Goal: Task Accomplishment & Management: Manage account settings

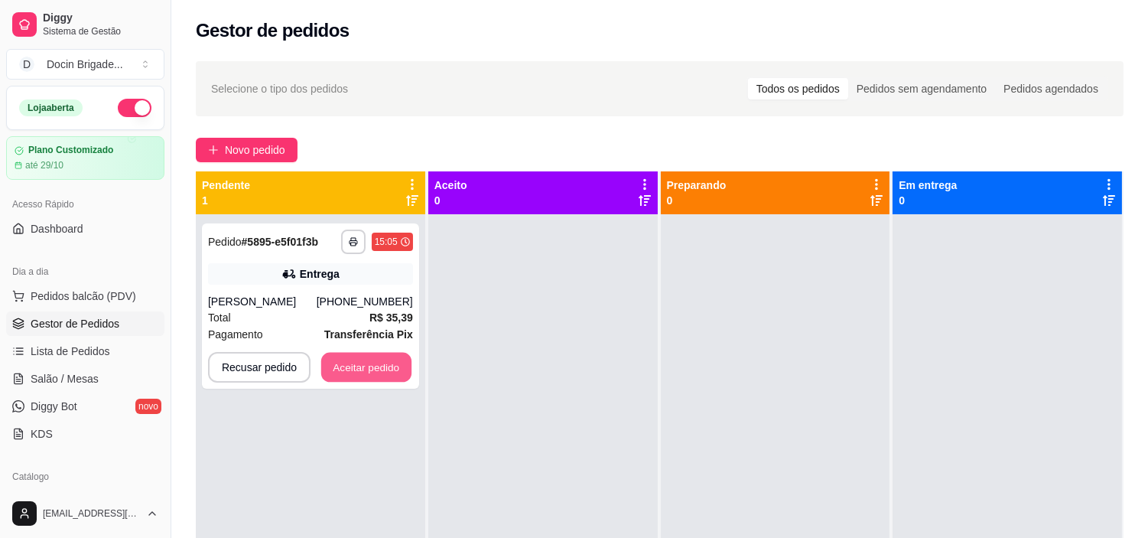
click at [371, 379] on button "Aceitar pedido" at bounding box center [366, 368] width 90 height 30
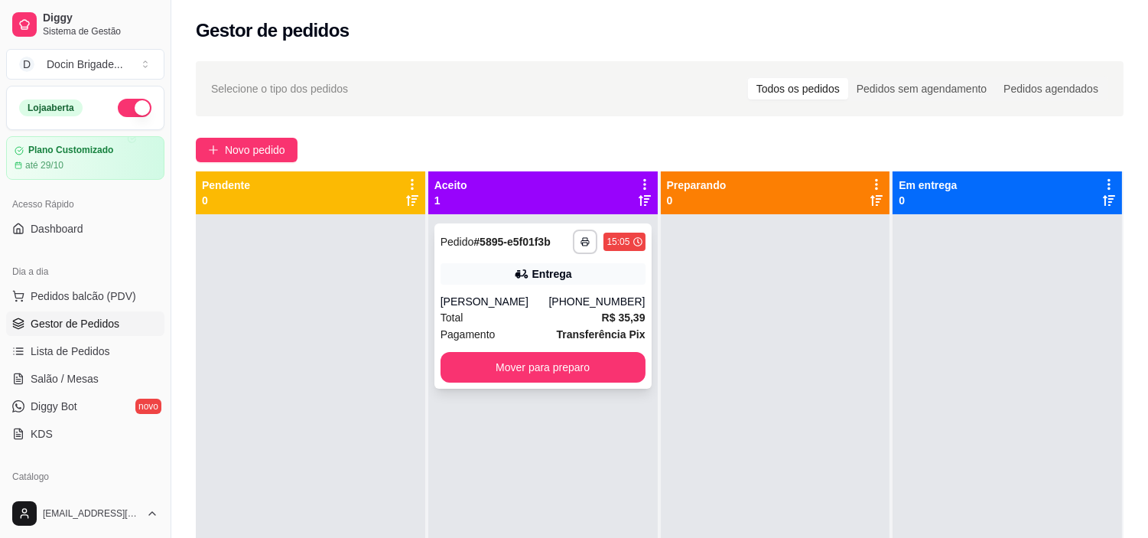
click at [597, 309] on div "[PHONE_NUMBER]" at bounding box center [596, 301] width 96 height 15
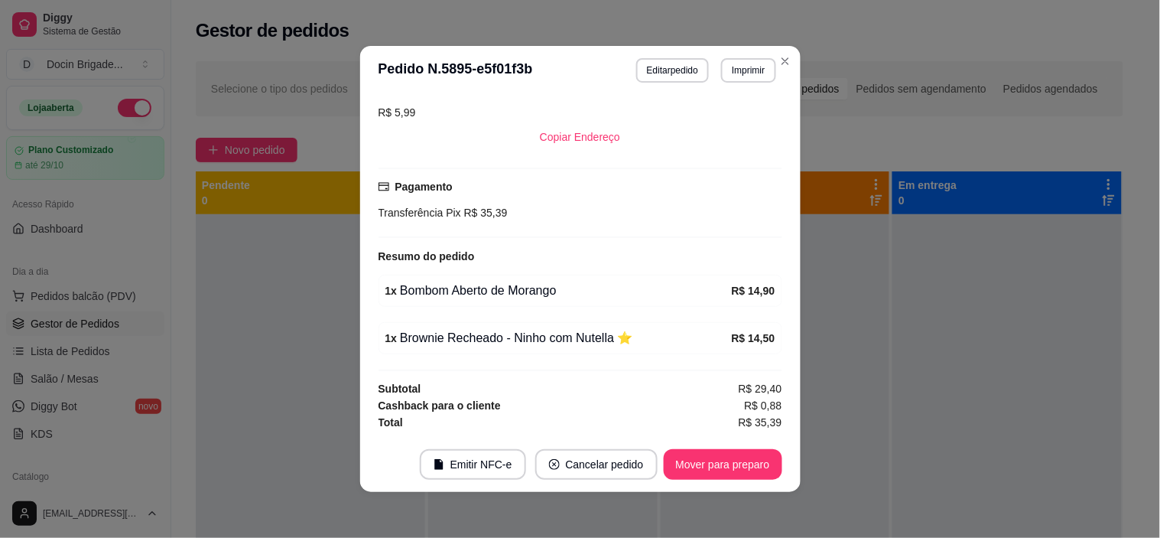
scroll to position [3, 0]
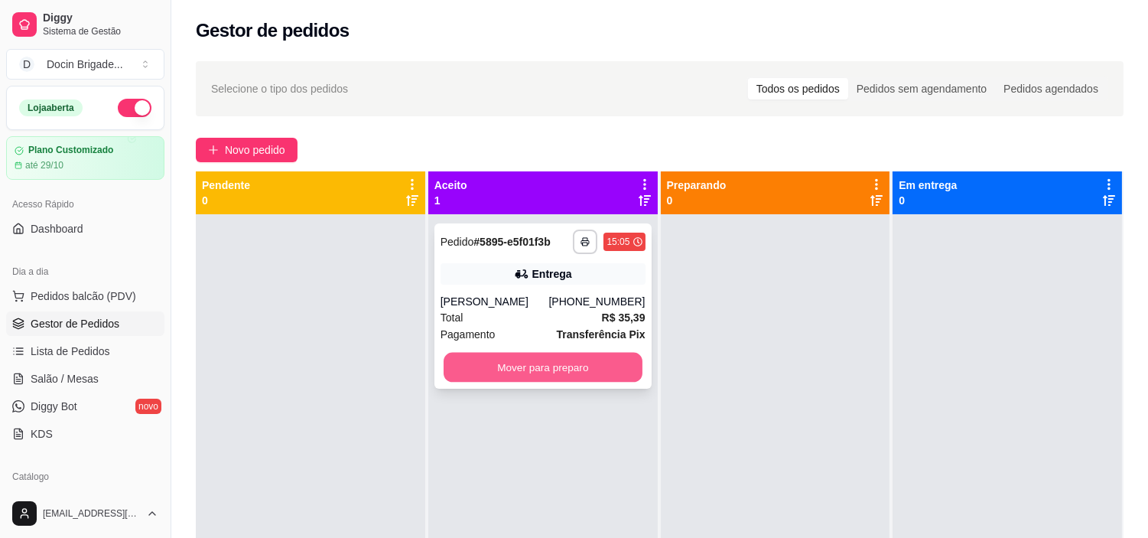
click at [522, 382] on button "Mover para preparo" at bounding box center [543, 368] width 199 height 30
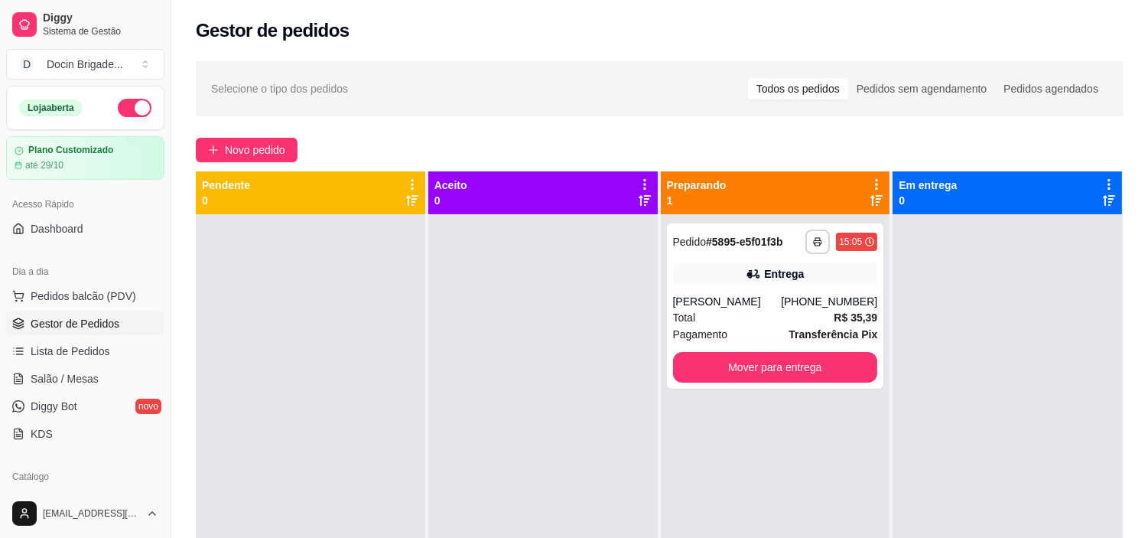
click at [405, 311] on div at bounding box center [310, 483] width 229 height 538
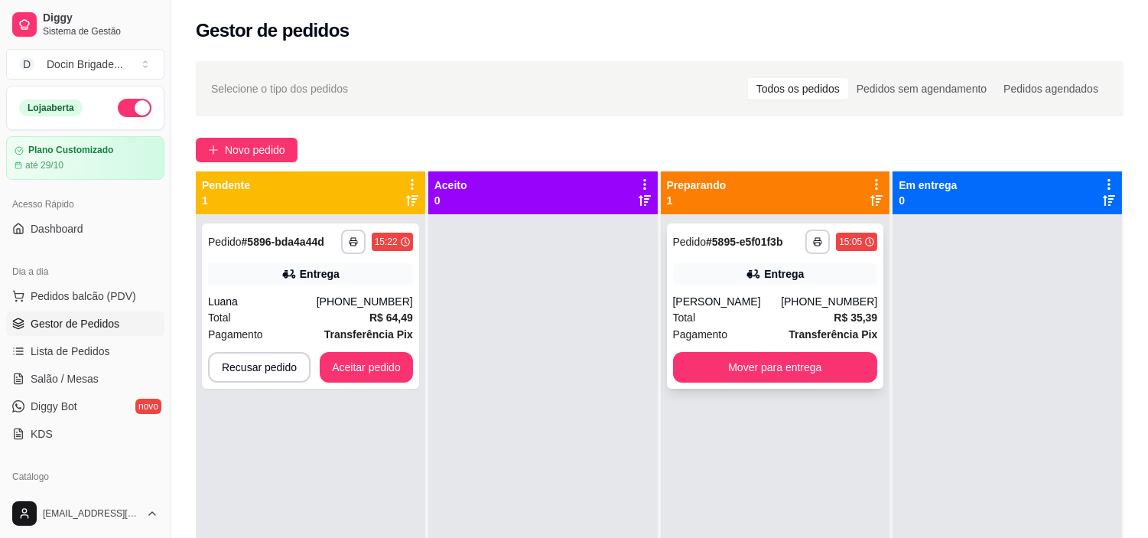
click at [765, 292] on div "**********" at bounding box center [775, 305] width 217 height 165
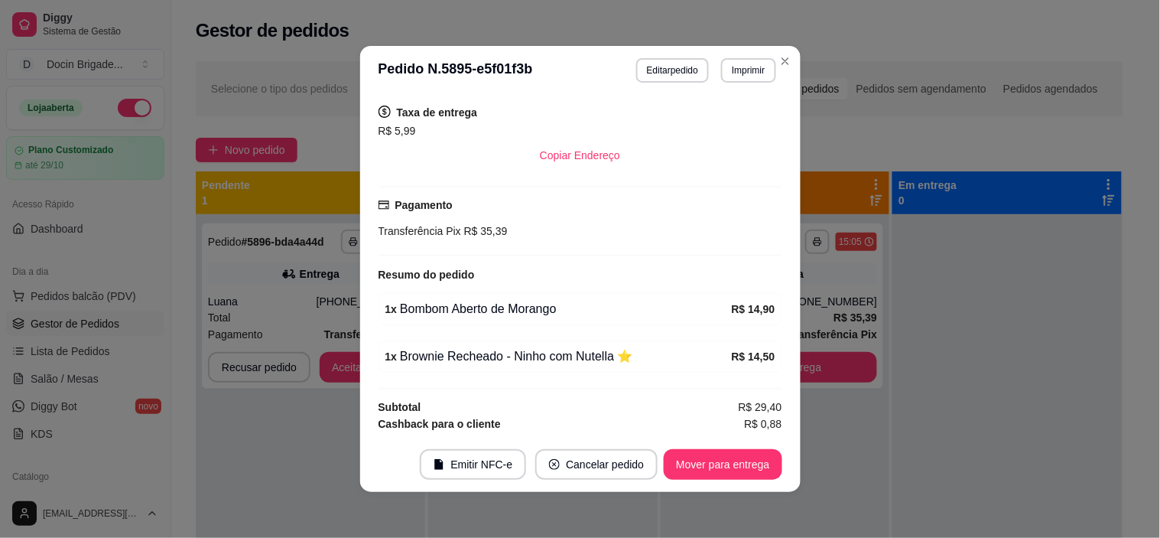
scroll to position [330, 0]
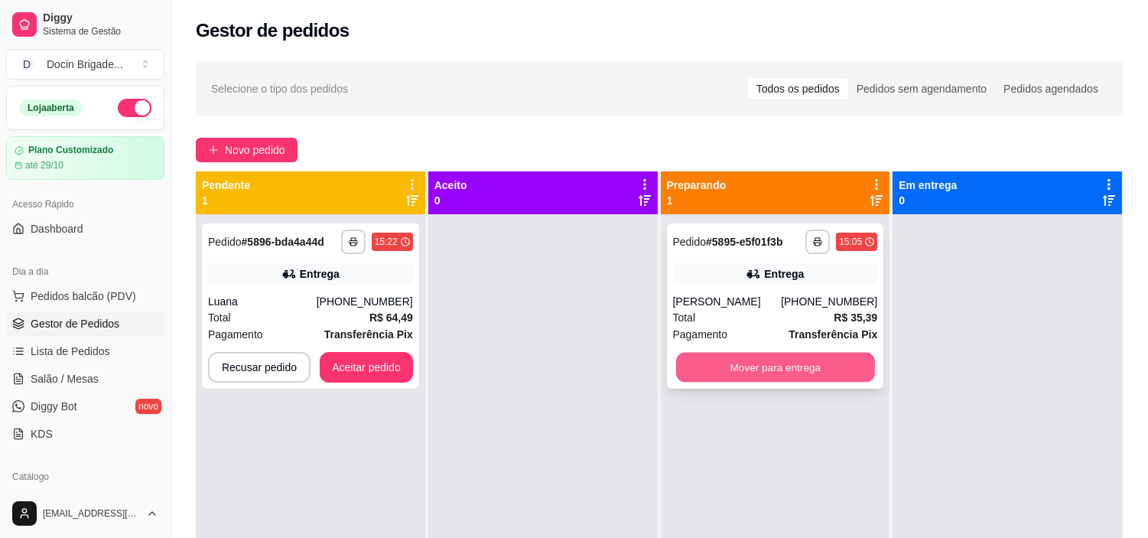
click at [808, 379] on button "Mover para entrega" at bounding box center [775, 368] width 199 height 30
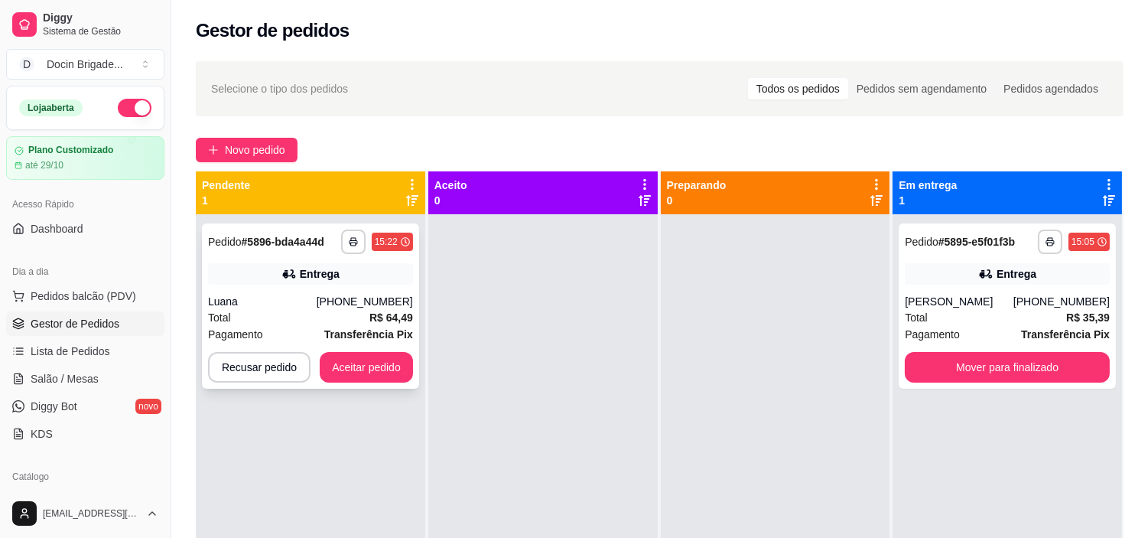
click at [370, 318] on strong "R$ 64,49" at bounding box center [391, 317] width 44 height 12
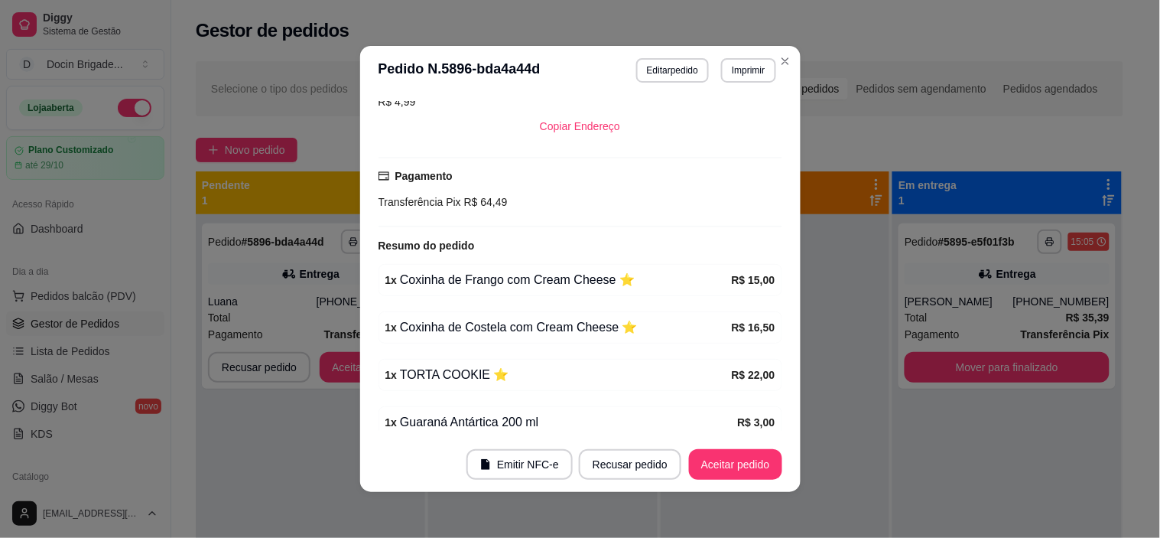
scroll to position [473, 0]
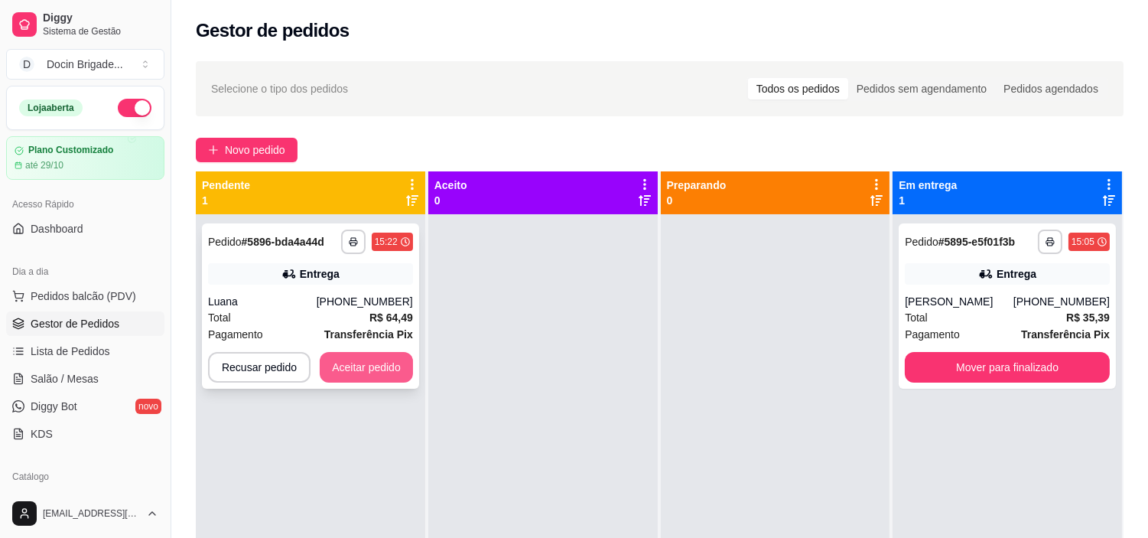
click at [376, 365] on button "Aceitar pedido" at bounding box center [366, 367] width 93 height 31
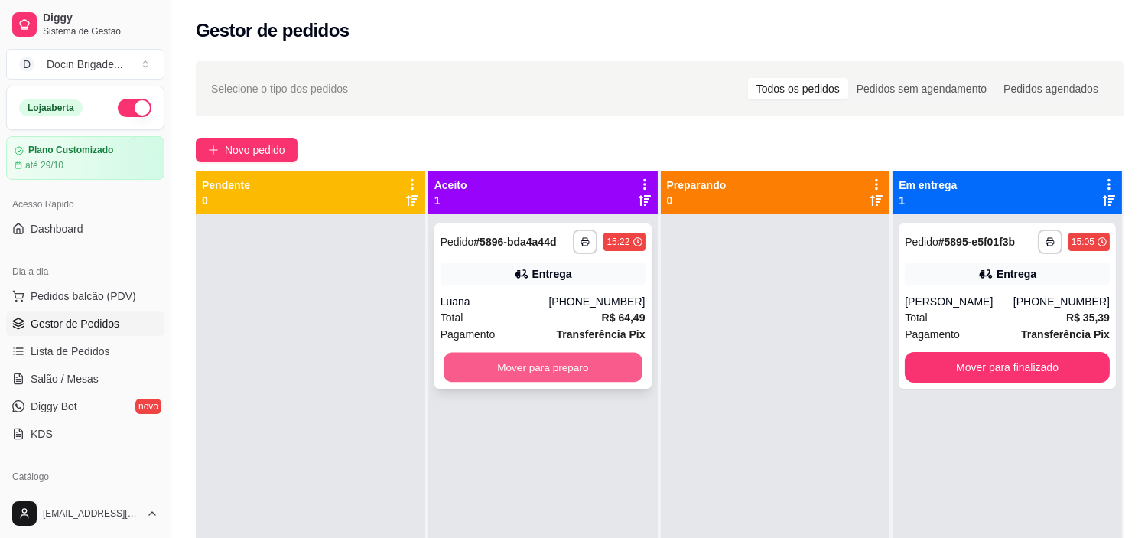
click at [560, 367] on button "Mover para preparo" at bounding box center [543, 368] width 199 height 30
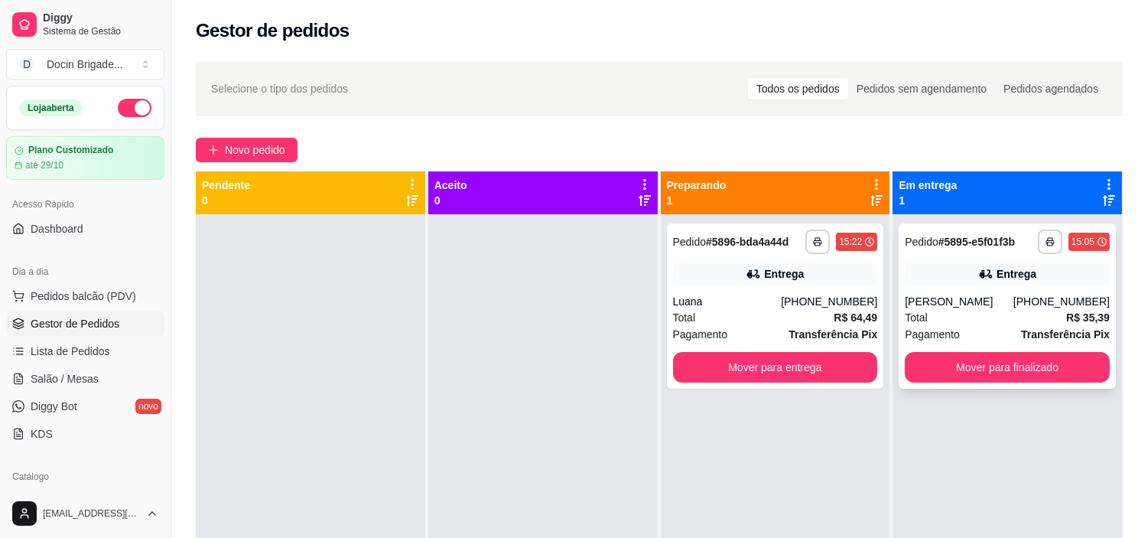
click at [985, 324] on div "Total R$ 35,39" at bounding box center [1007, 317] width 205 height 17
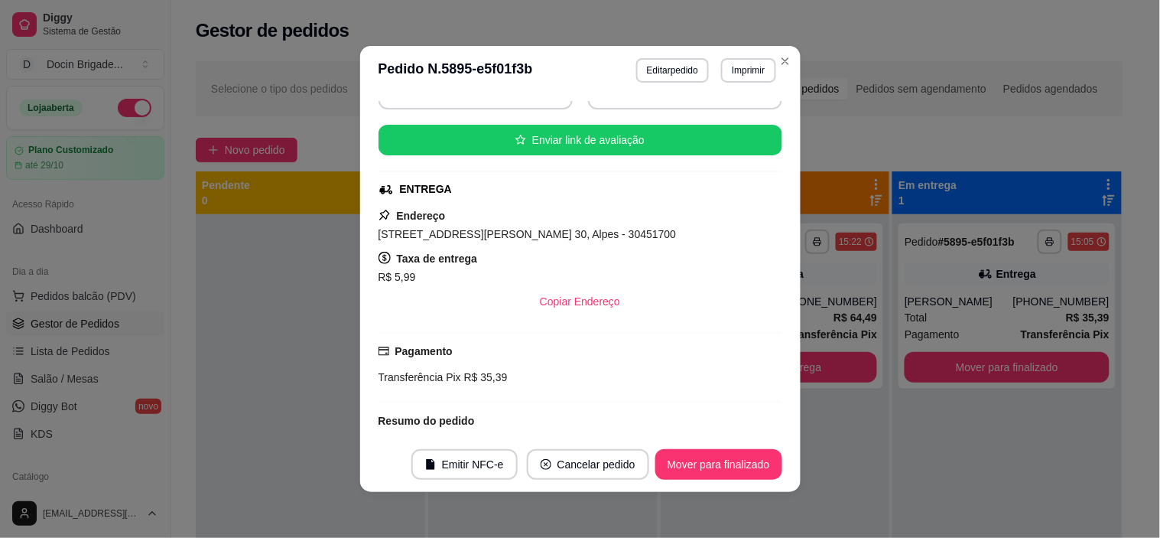
scroll to position [170, 0]
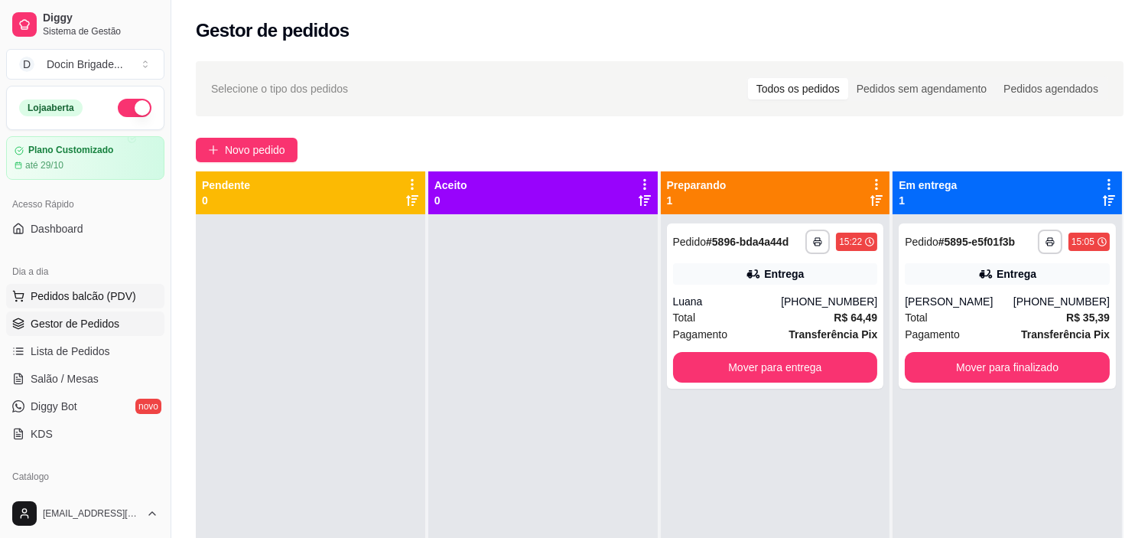
click at [74, 294] on span "Pedidos balcão (PDV)" at bounding box center [84, 295] width 106 height 15
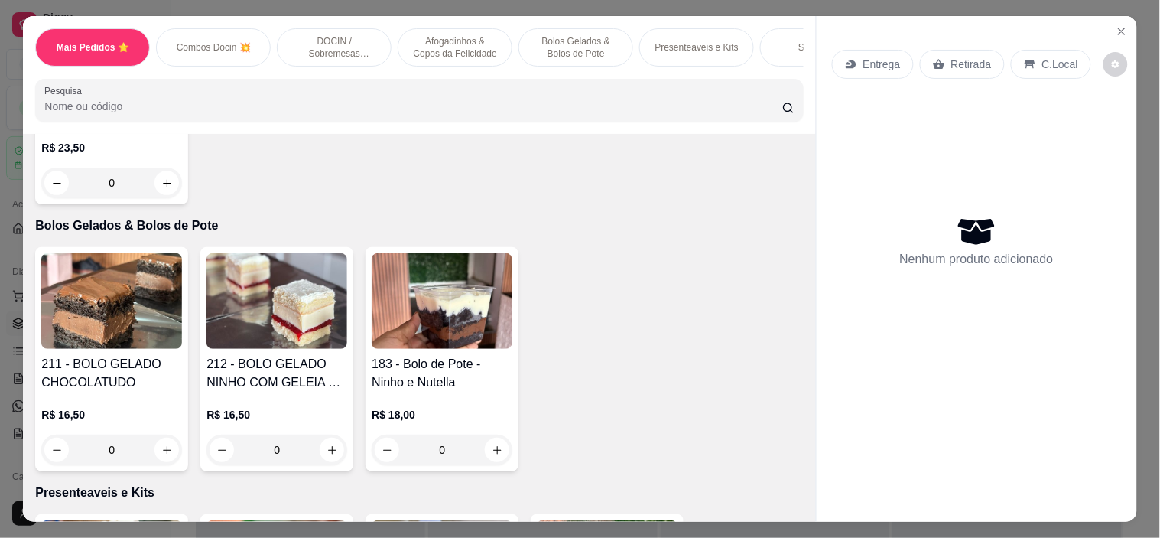
scroll to position [1650, 0]
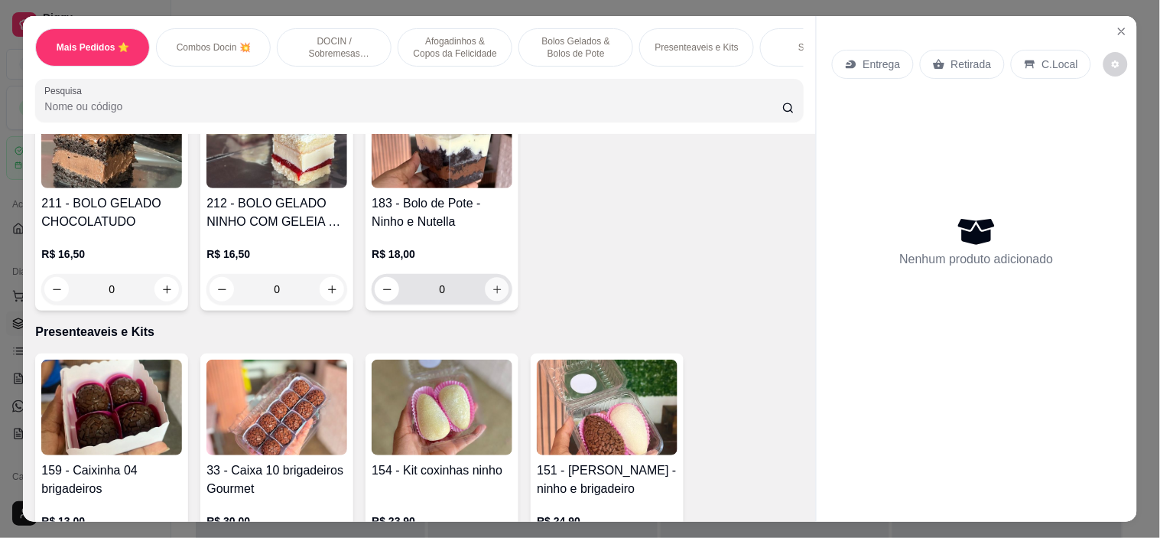
click at [493, 301] on button "increase-product-quantity" at bounding box center [498, 290] width 24 height 24
type input "1"
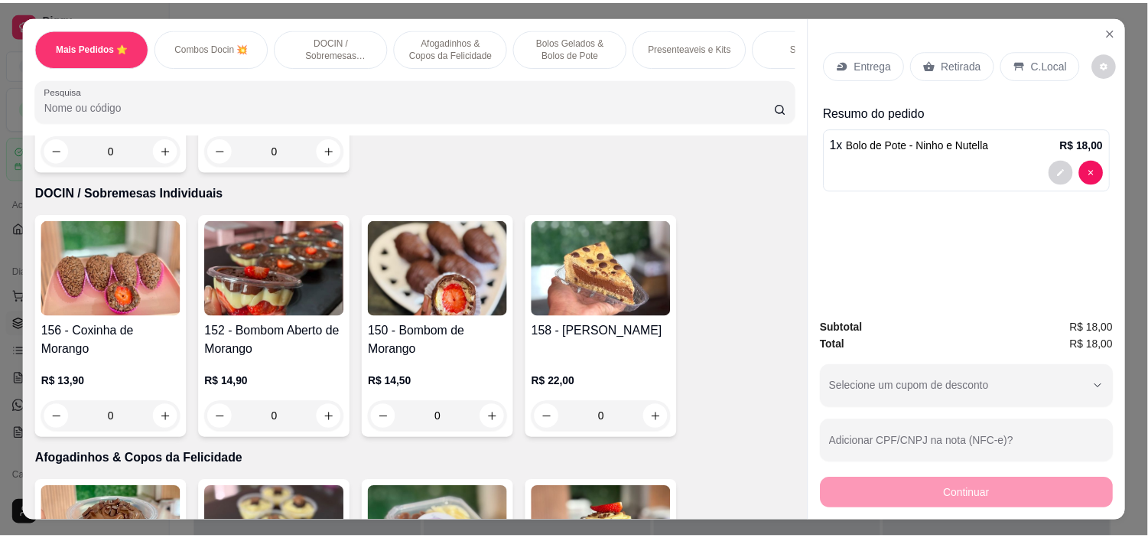
scroll to position [801, 0]
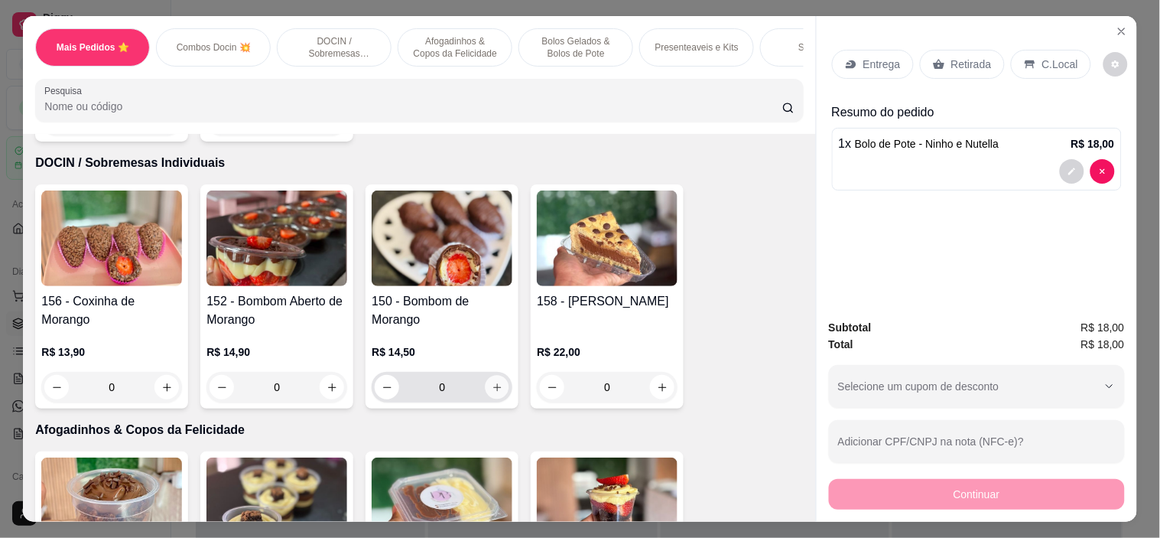
click at [499, 391] on button "increase-product-quantity" at bounding box center [498, 388] width 24 height 24
type input "1"
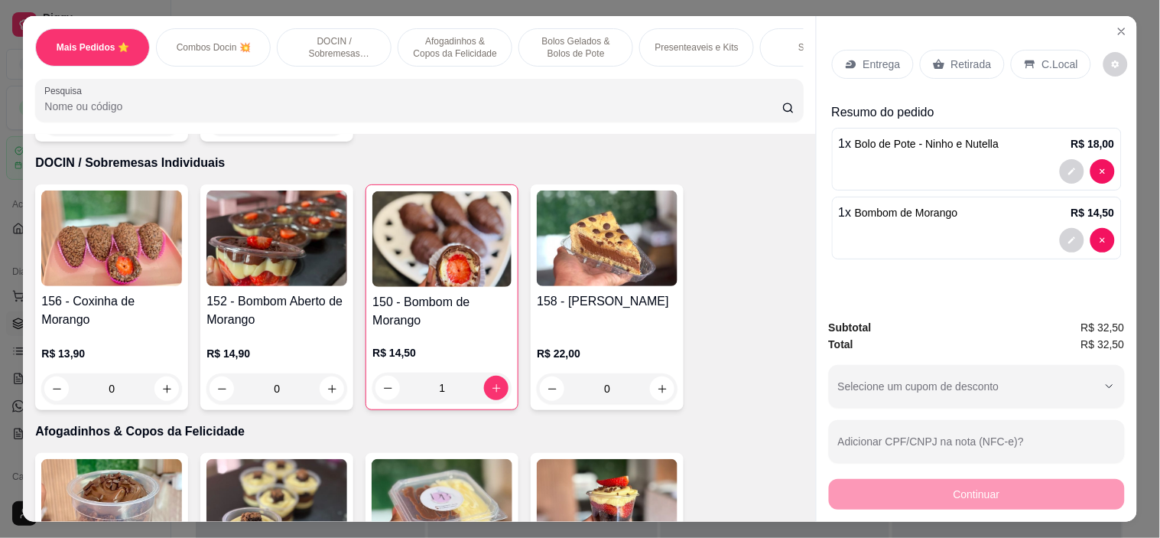
click at [951, 59] on p "Retirada" at bounding box center [971, 64] width 41 height 15
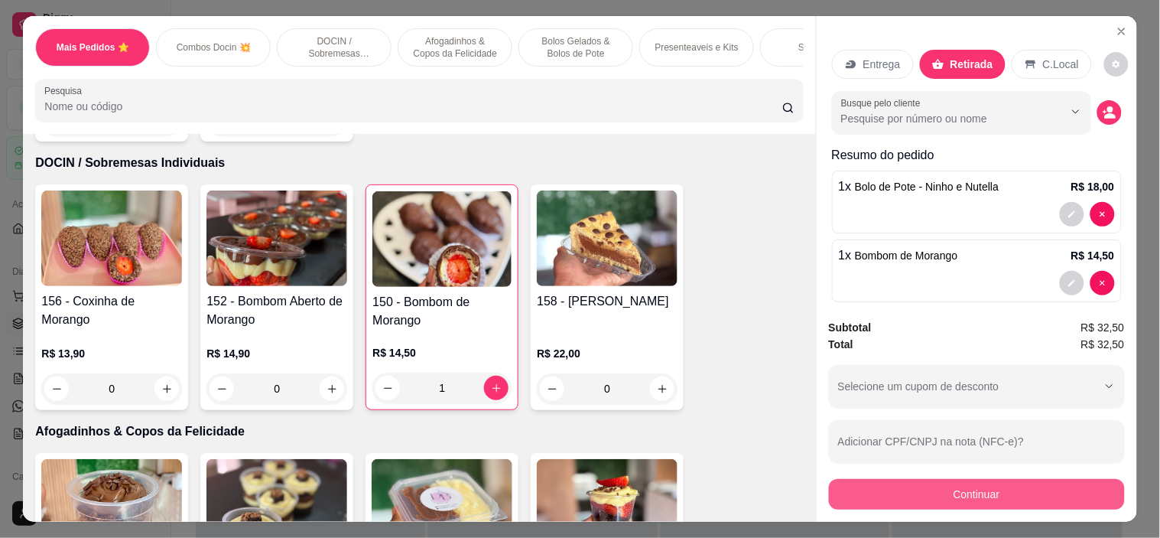
click at [1011, 489] on button "Continuar" at bounding box center [977, 494] width 296 height 31
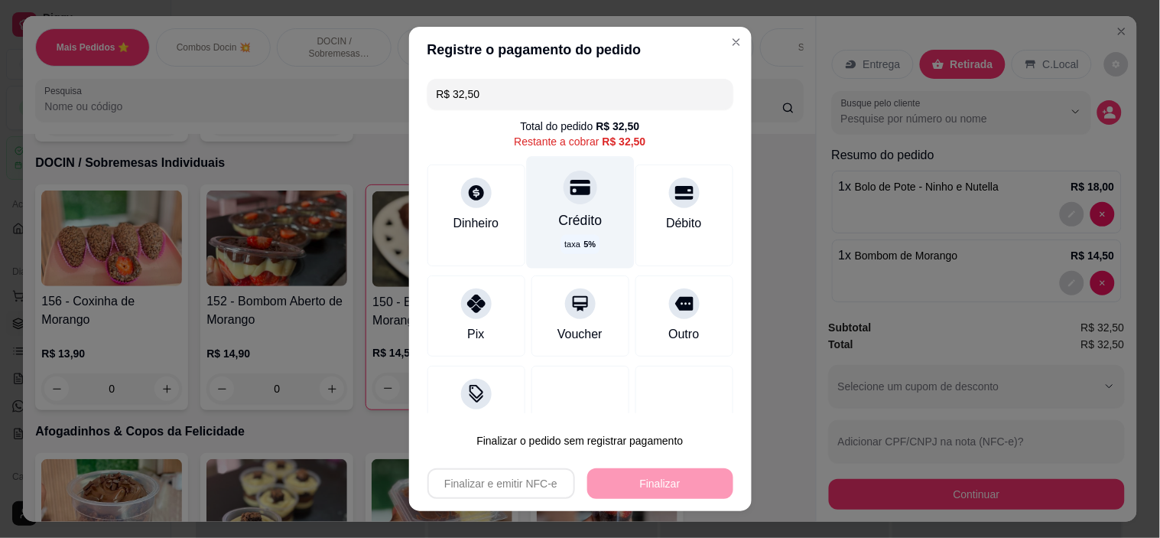
click at [574, 219] on div "Crédito" at bounding box center [580, 221] width 44 height 20
type input "R$ 0,00"
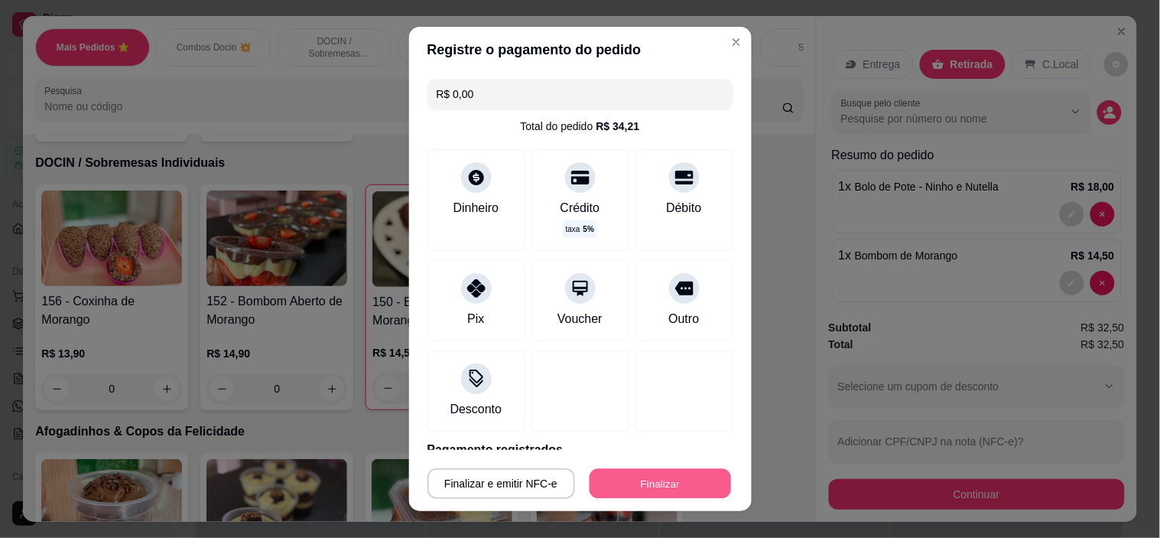
click at [662, 484] on button "Finalizar" at bounding box center [660, 483] width 141 height 30
type input "0"
type input "-R$ 32,50"
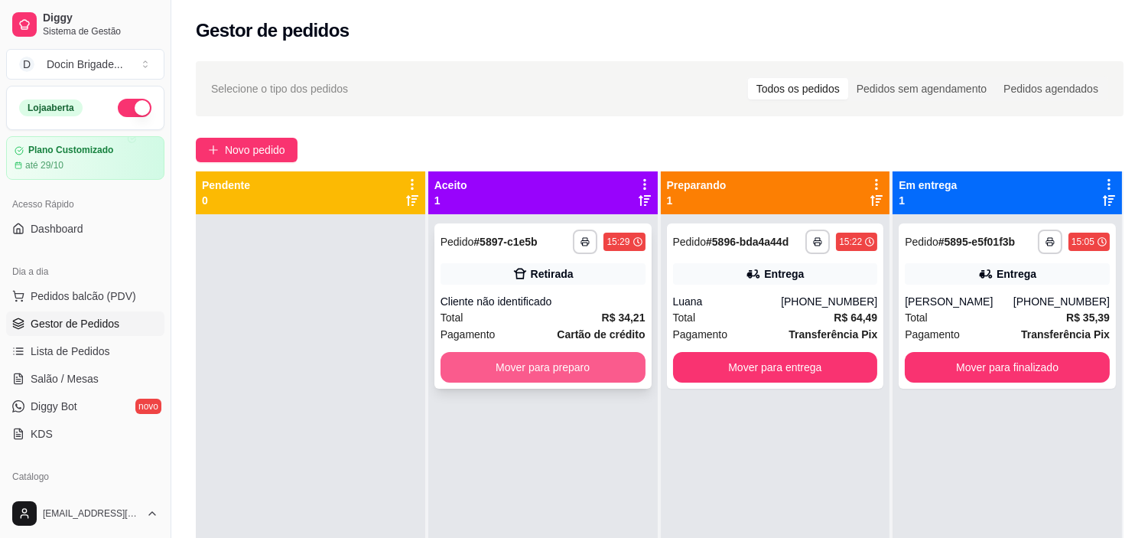
click at [551, 369] on button "Mover para preparo" at bounding box center [543, 367] width 205 height 31
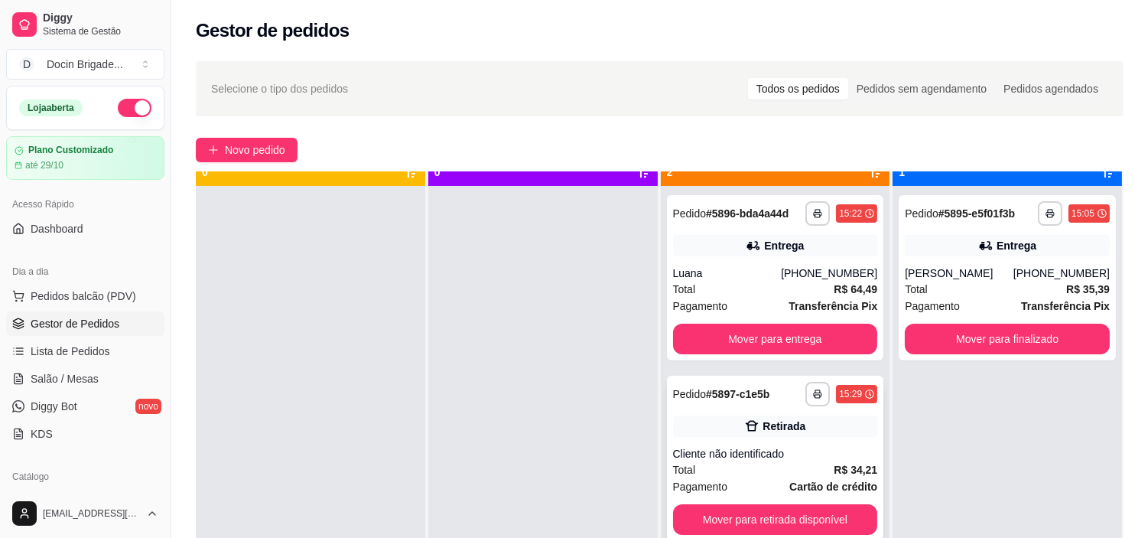
scroll to position [42, 0]
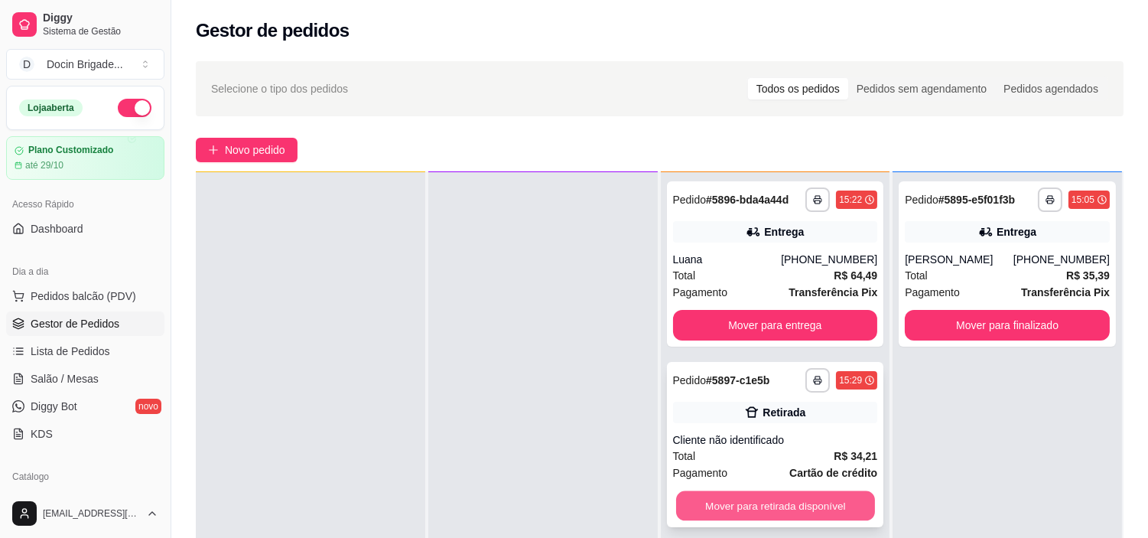
click at [791, 499] on button "Mover para retirada disponível" at bounding box center [775, 506] width 199 height 30
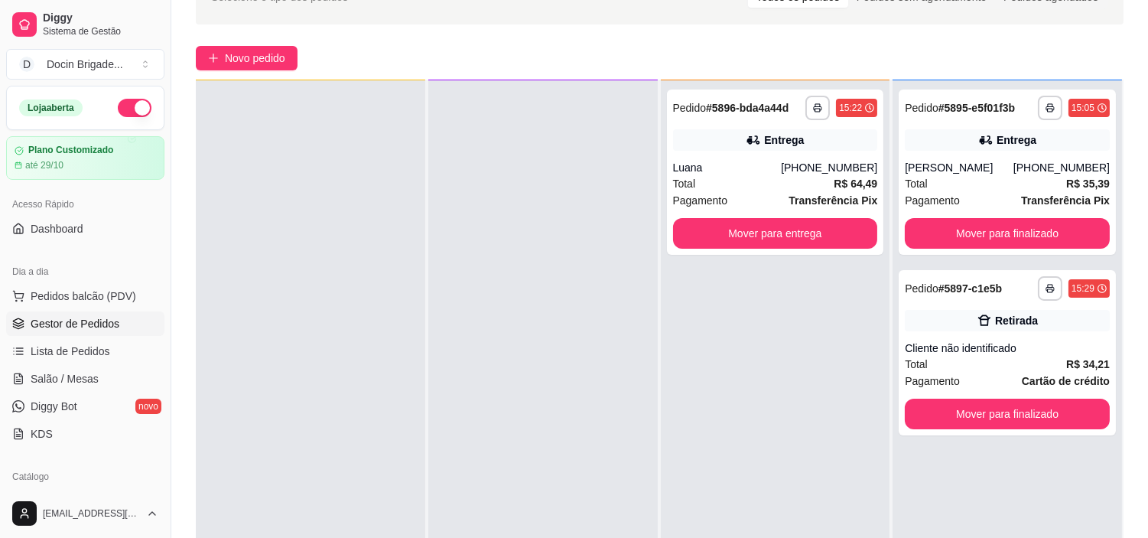
scroll to position [233, 0]
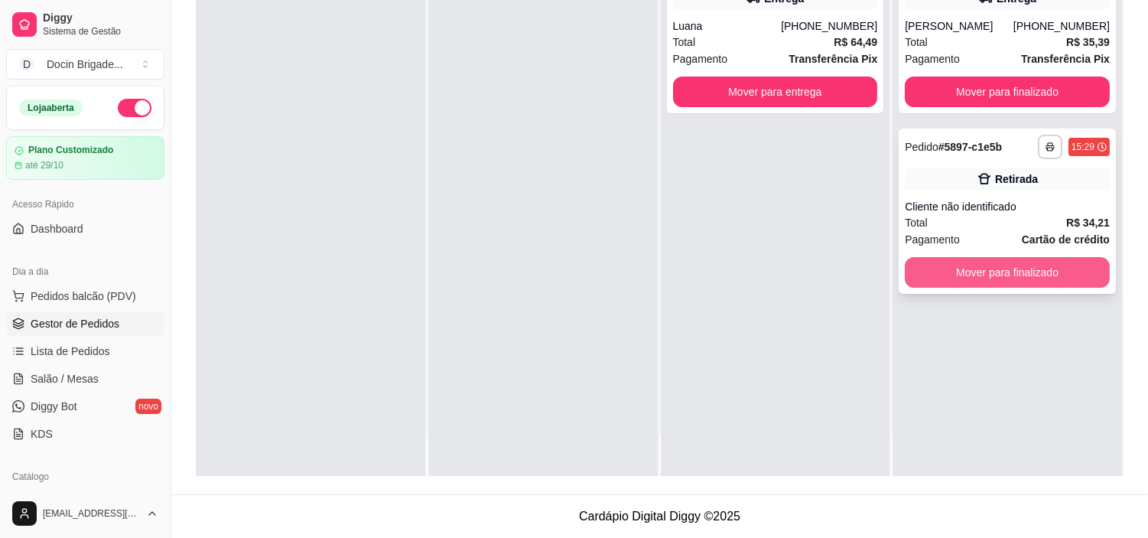
click at [1016, 285] on button "Mover para finalizado" at bounding box center [1007, 272] width 205 height 31
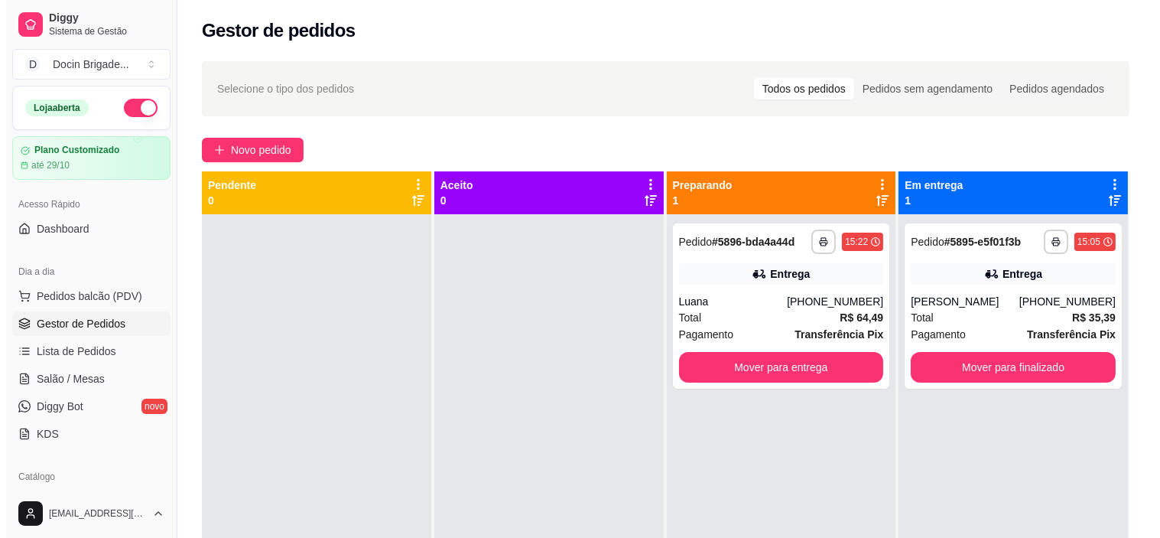
scroll to position [255, 0]
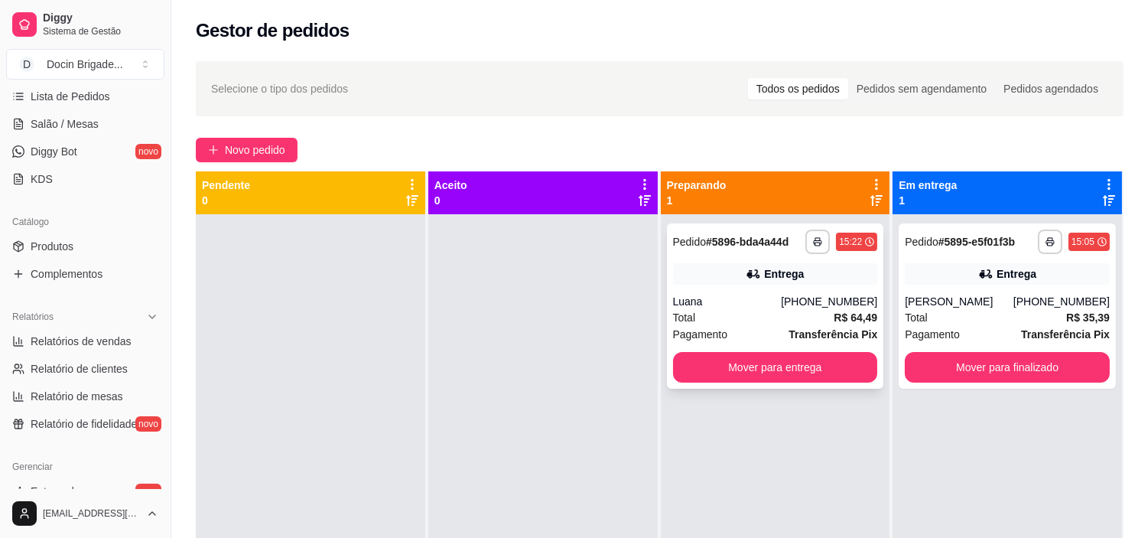
click at [812, 294] on div "[PHONE_NUMBER]" at bounding box center [829, 301] width 96 height 15
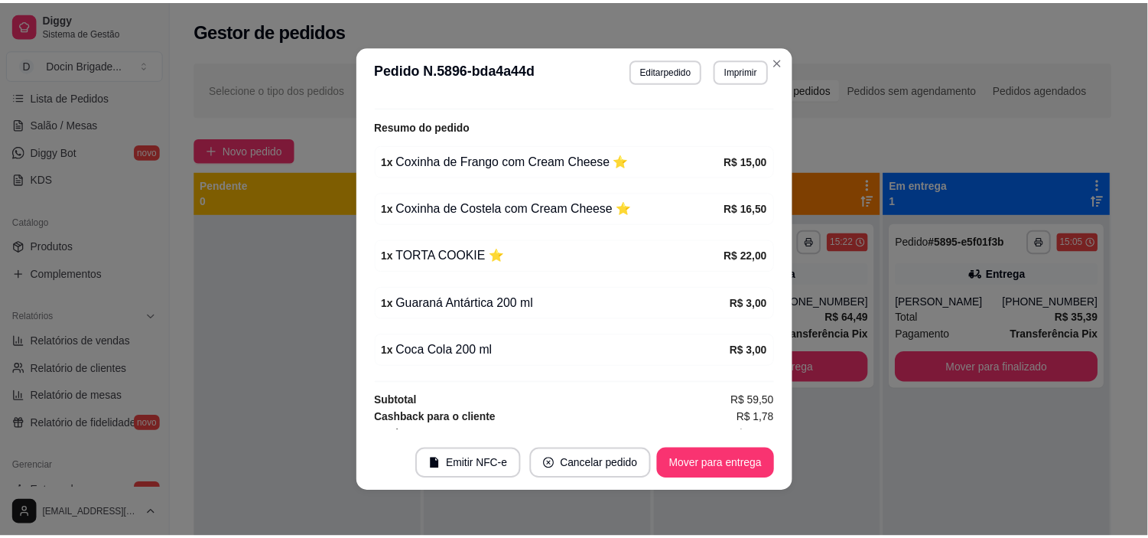
scroll to position [473, 0]
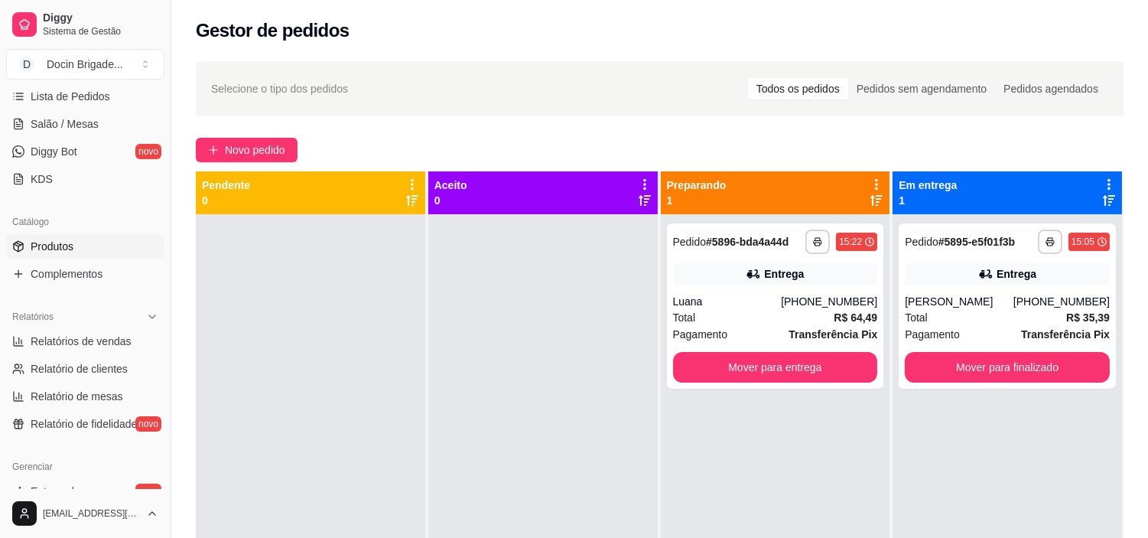
click at [51, 247] on span "Produtos" at bounding box center [52, 246] width 43 height 15
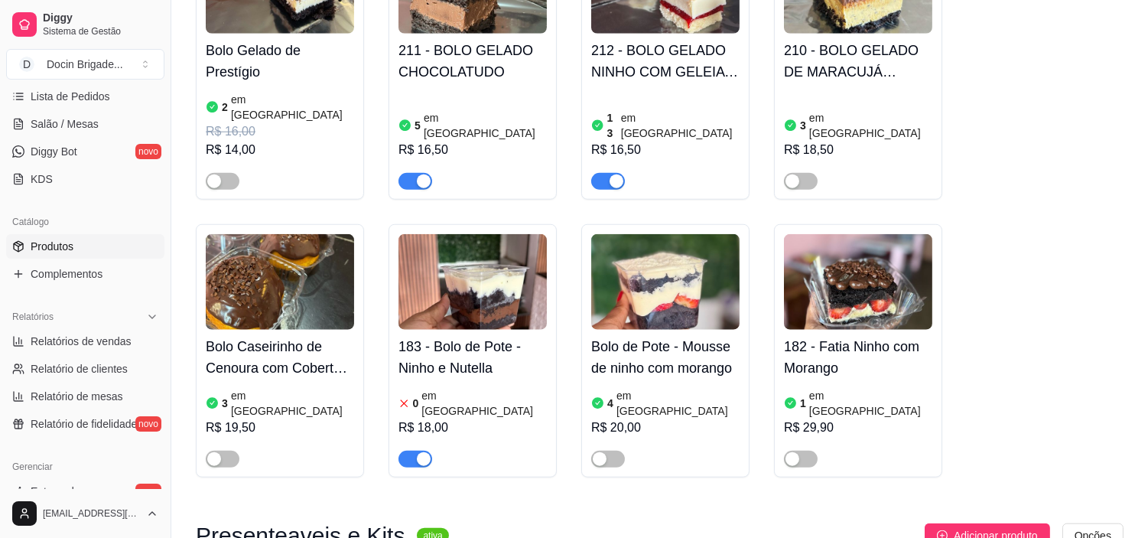
scroll to position [2804, 0]
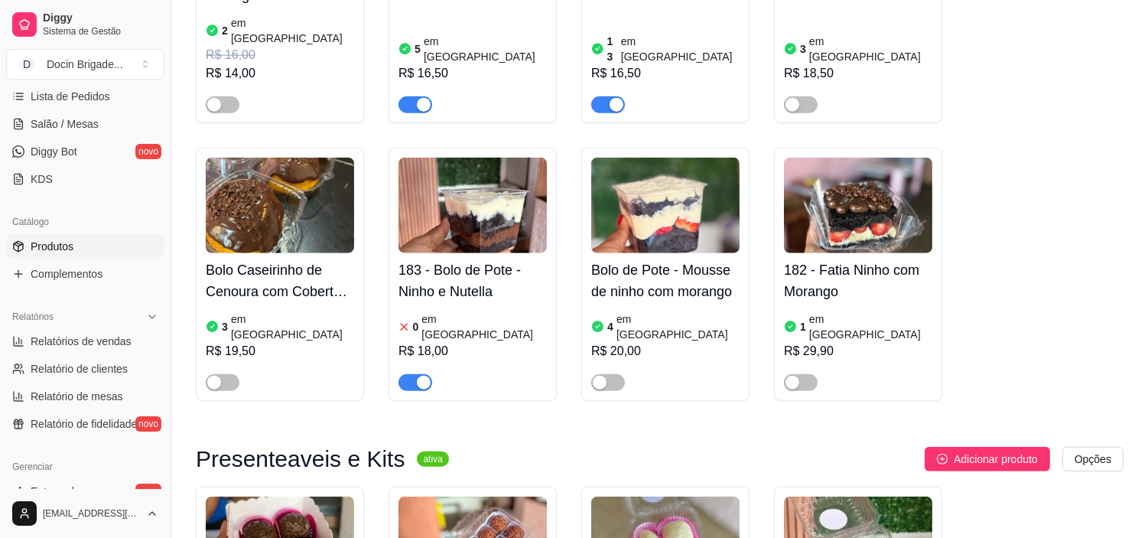
click at [408, 374] on span "button" at bounding box center [415, 382] width 34 height 17
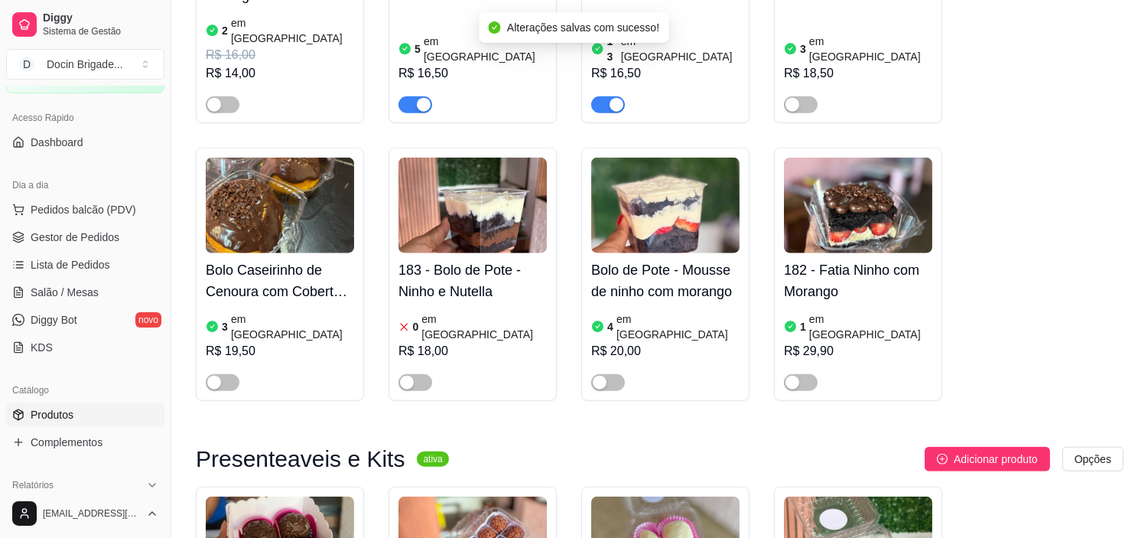
scroll to position [85, 0]
click at [105, 226] on link "Gestor de Pedidos" at bounding box center [85, 238] width 158 height 24
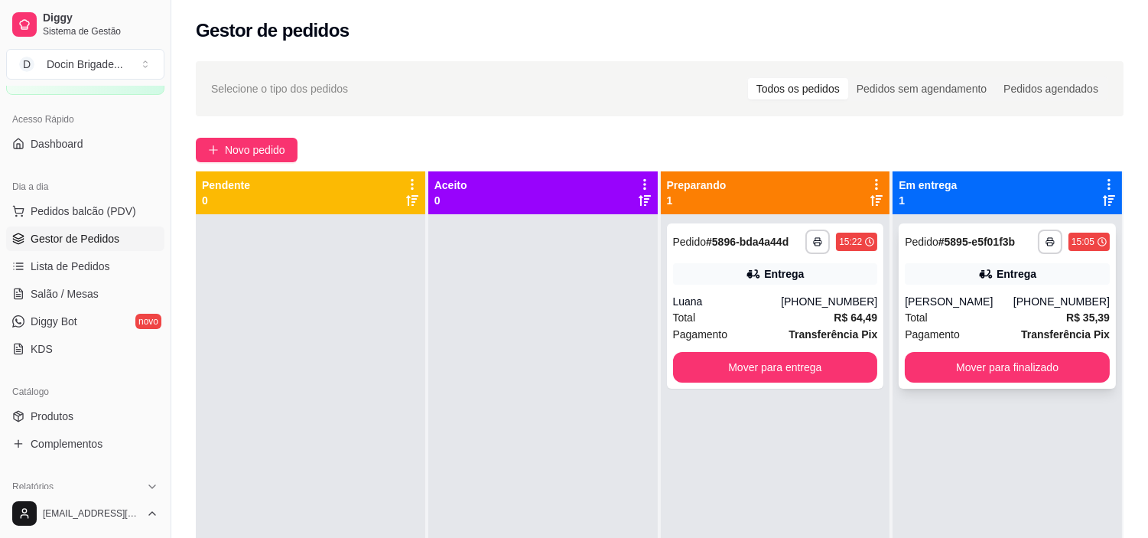
click at [974, 309] on div "[PERSON_NAME]" at bounding box center [959, 301] width 109 height 15
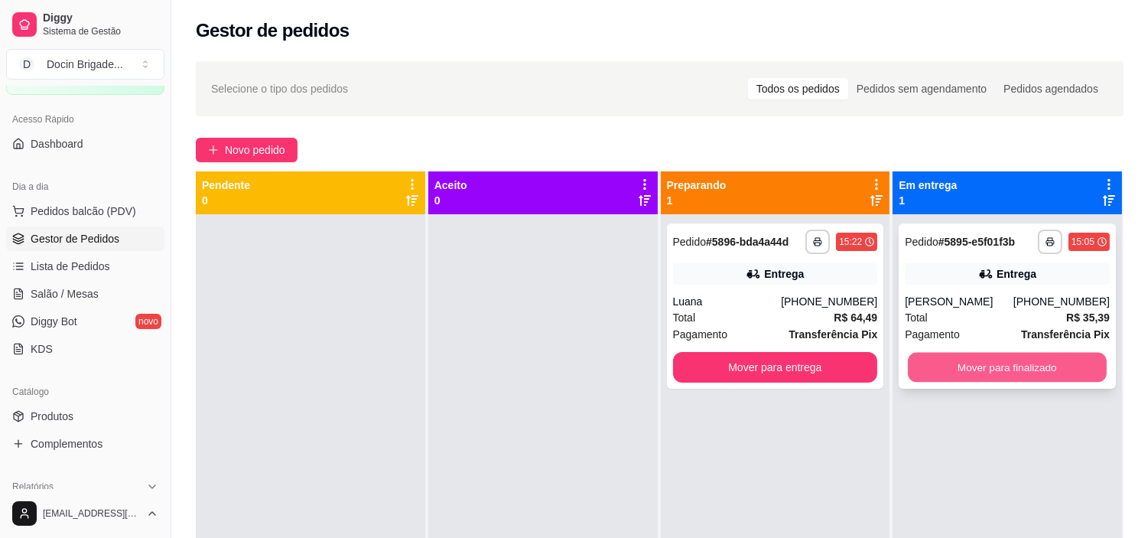
click at [984, 382] on button "Mover para finalizado" at bounding box center [1007, 368] width 199 height 30
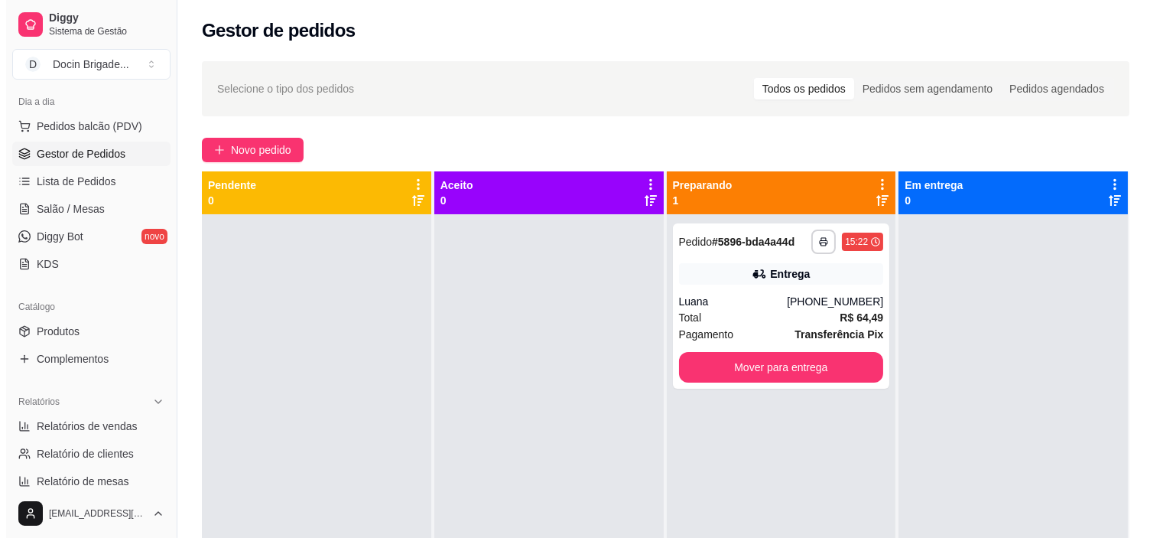
scroll to position [42, 0]
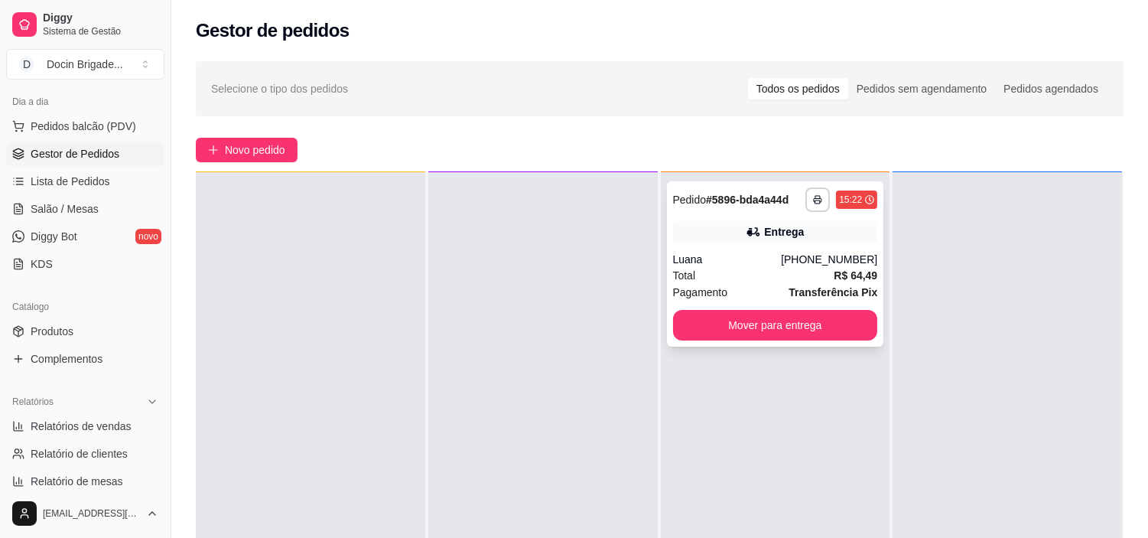
click at [750, 246] on div "**********" at bounding box center [775, 263] width 217 height 165
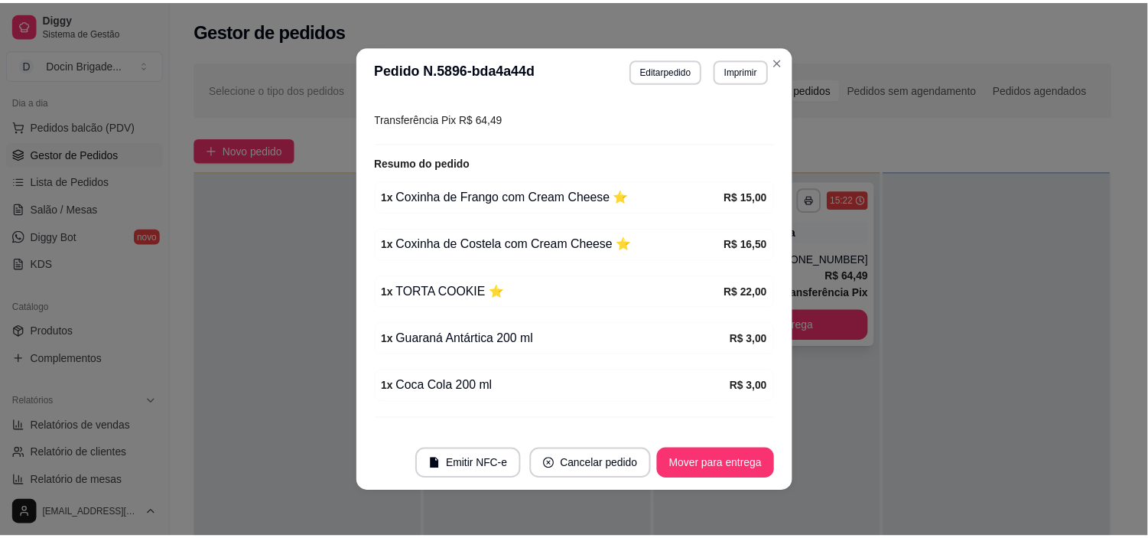
scroll to position [424, 0]
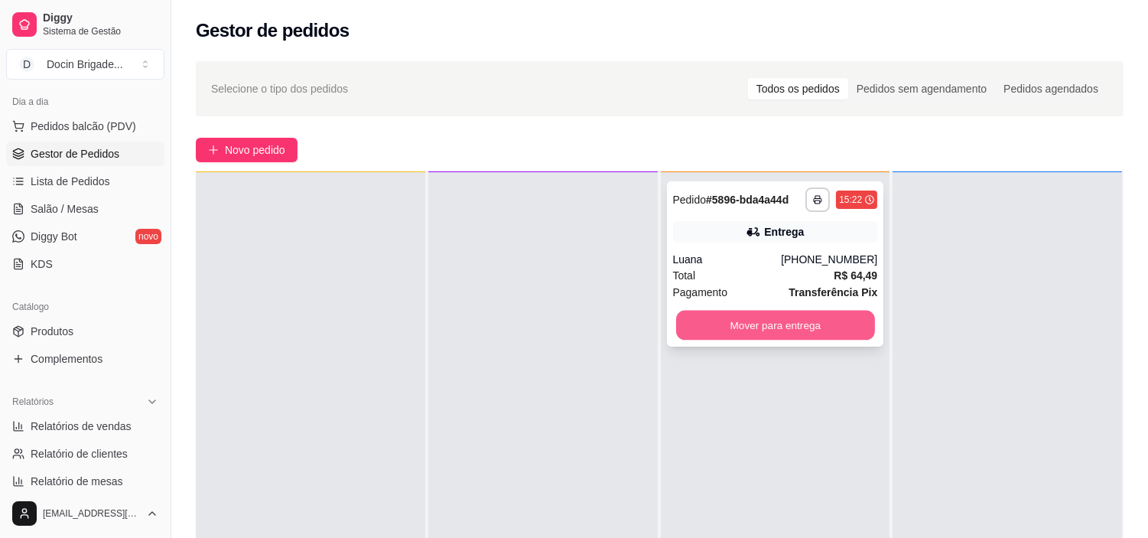
click at [760, 327] on button "Mover para entrega" at bounding box center [775, 326] width 199 height 30
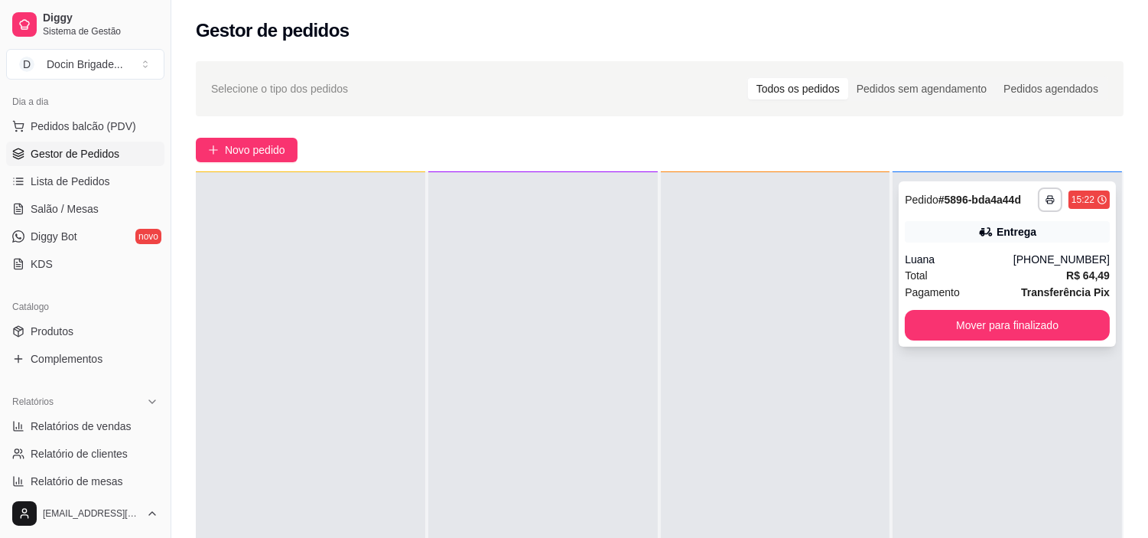
click at [941, 264] on div "Luana" at bounding box center [959, 259] width 109 height 15
click at [995, 331] on button "Mover para finalizado" at bounding box center [1007, 325] width 205 height 31
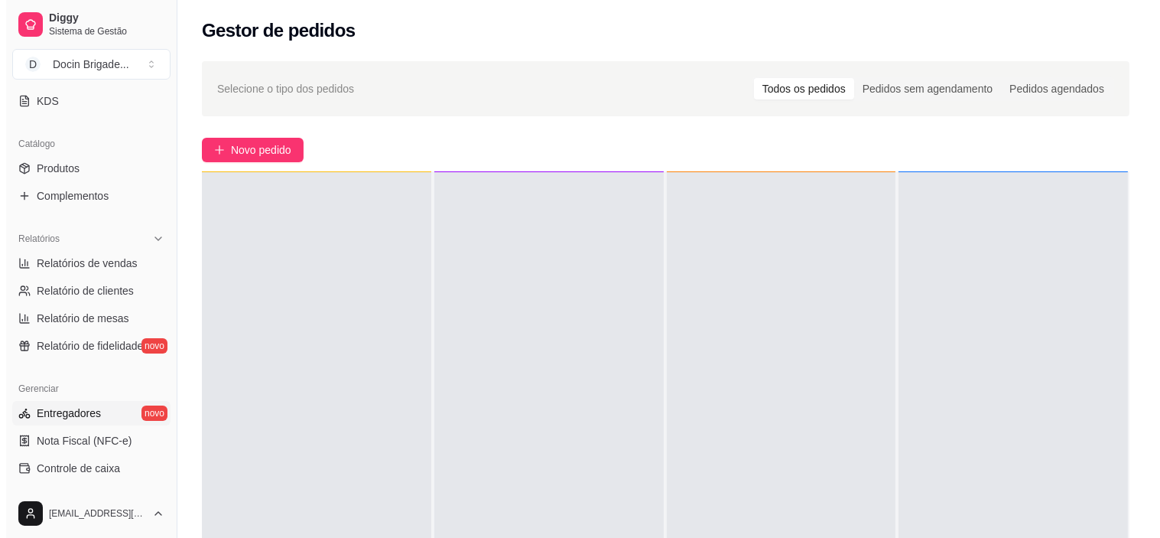
scroll to position [340, 0]
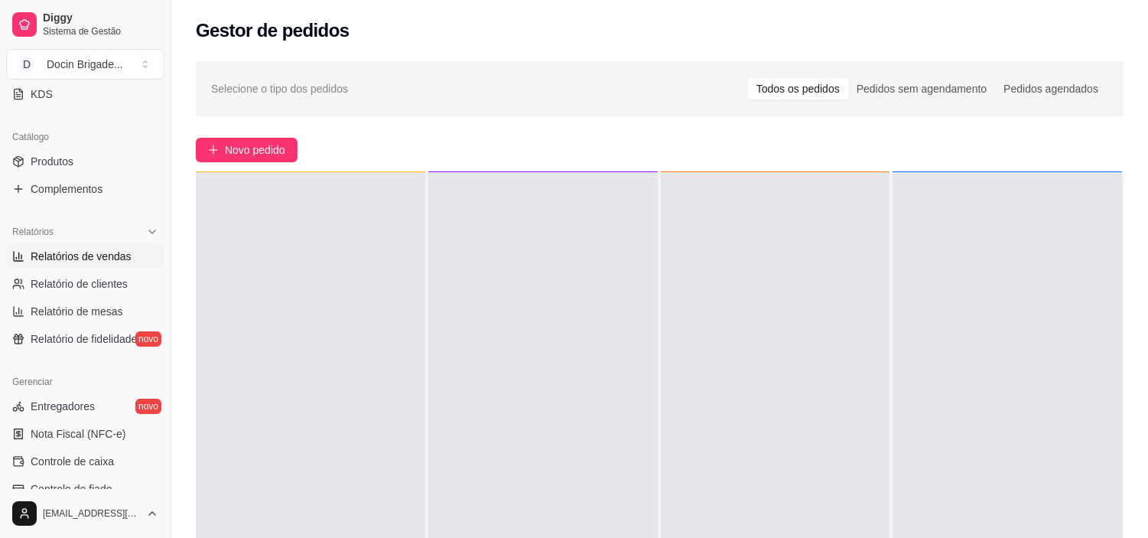
click at [84, 262] on span "Relatórios de vendas" at bounding box center [81, 256] width 101 height 15
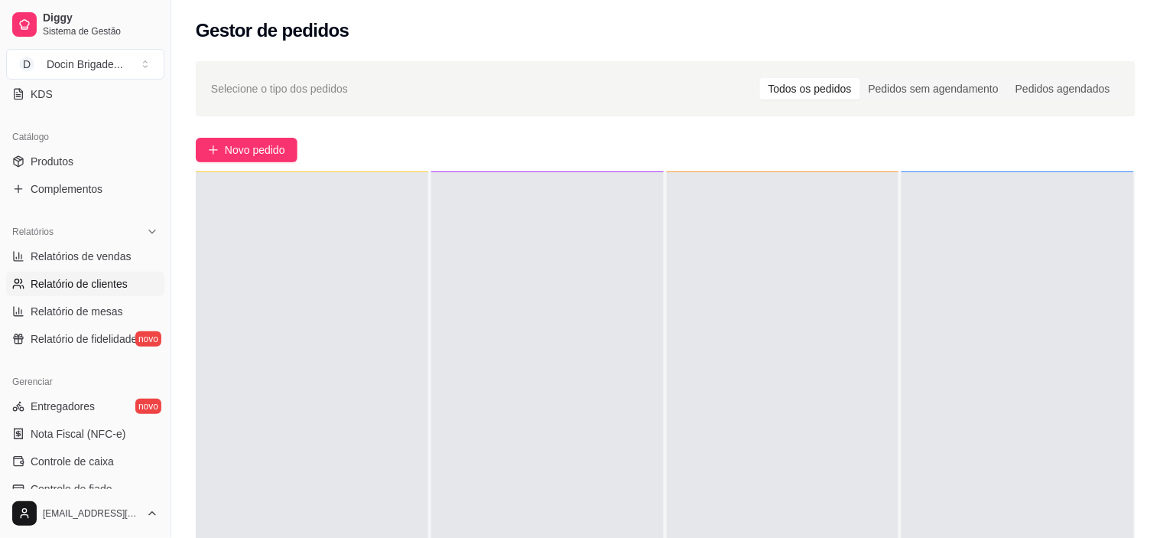
select select "ALL"
select select "0"
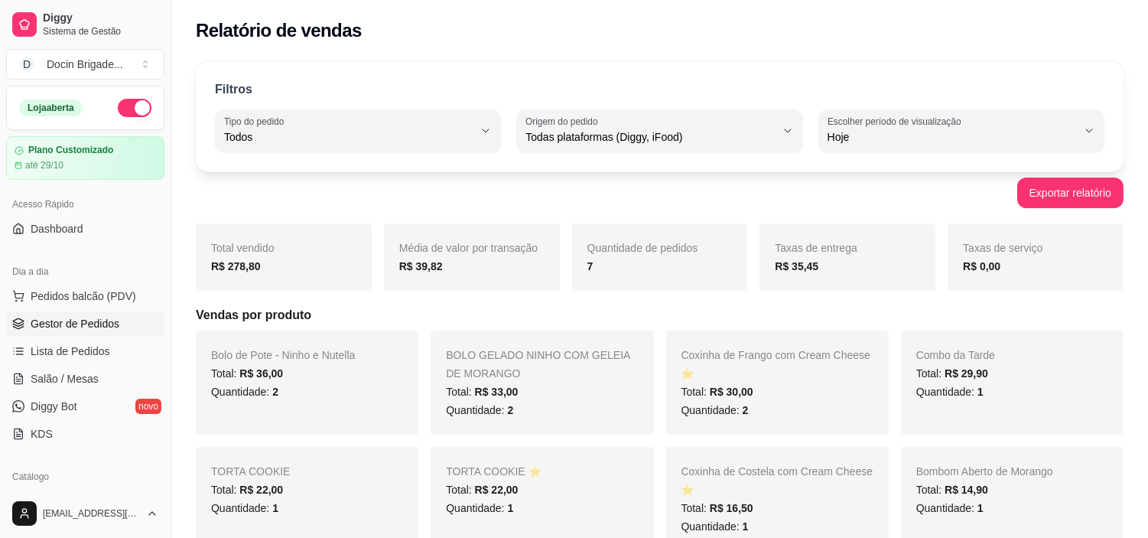
click at [78, 329] on span "Gestor de Pedidos" at bounding box center [75, 323] width 89 height 15
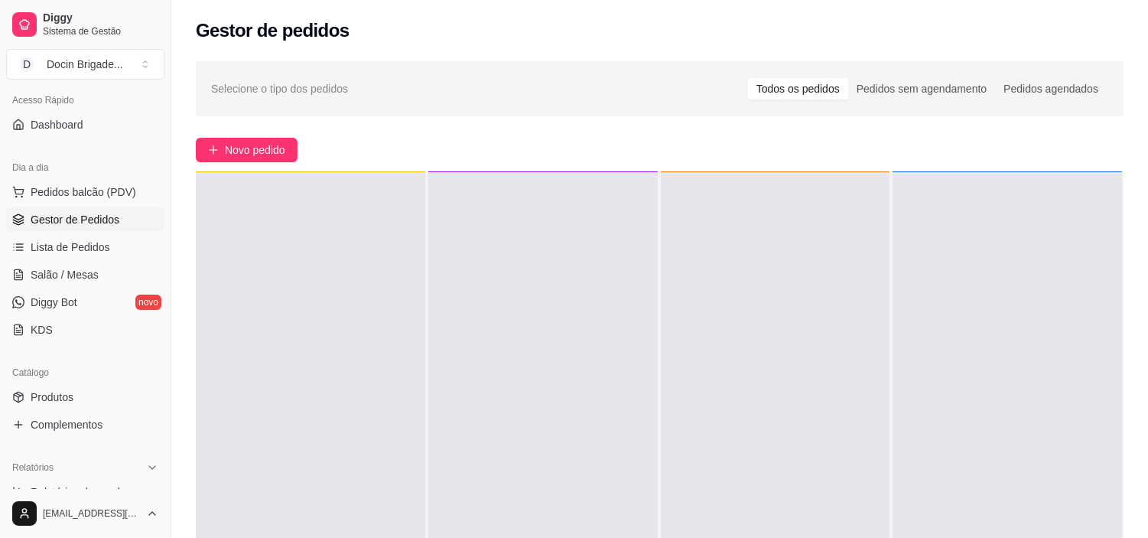
scroll to position [255, 0]
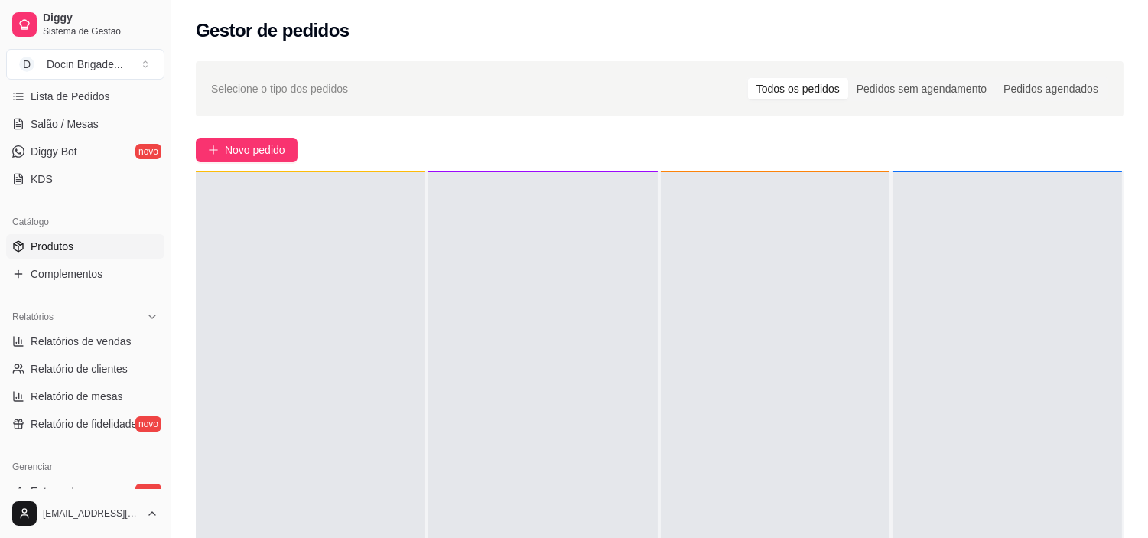
click at [46, 246] on span "Produtos" at bounding box center [52, 246] width 43 height 15
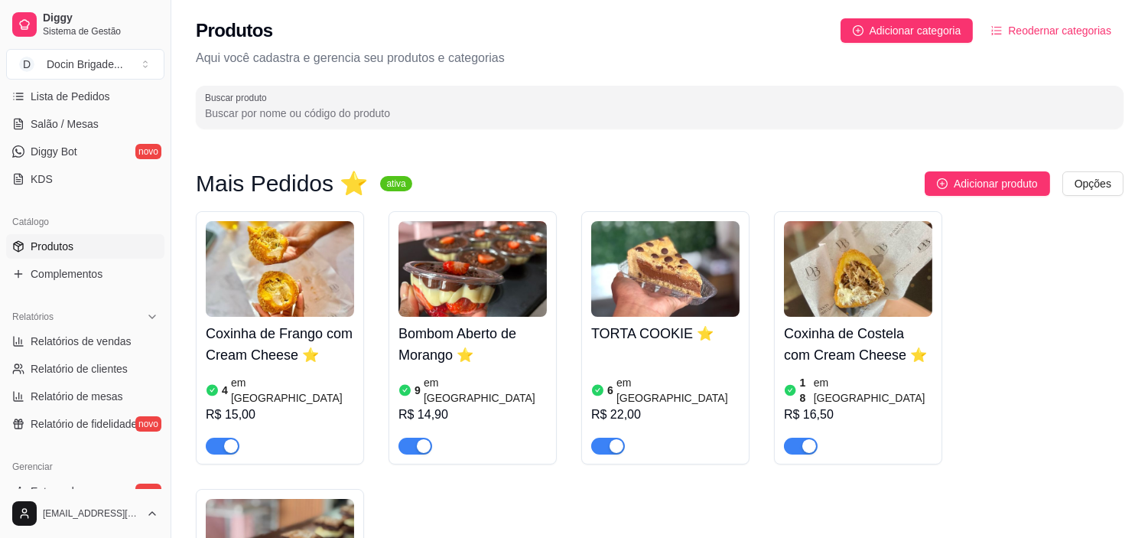
click at [277, 261] on img at bounding box center [280, 269] width 148 height 96
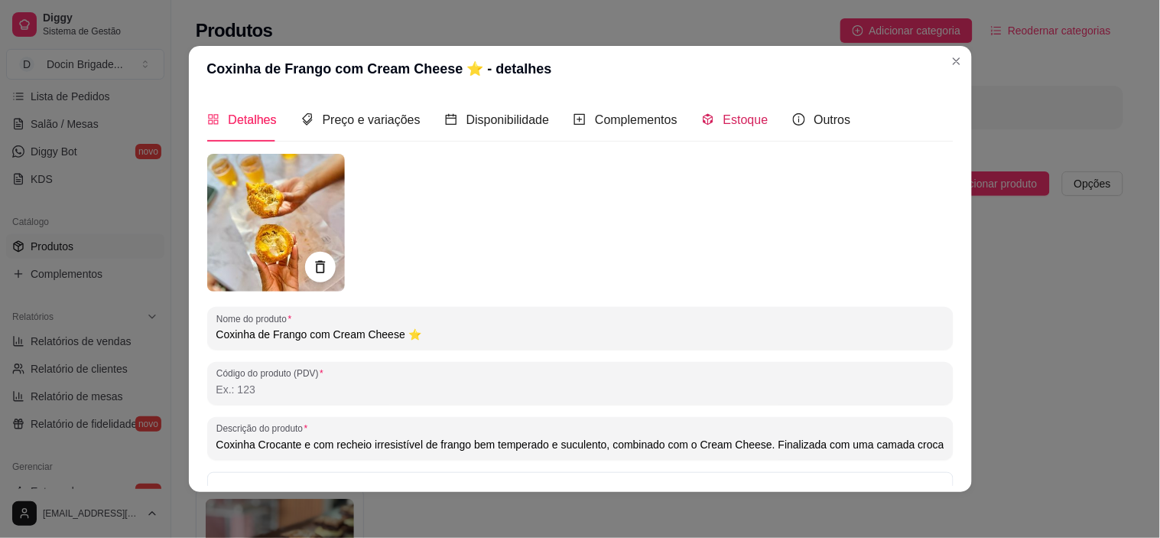
click at [736, 117] on span "Estoque" at bounding box center [745, 119] width 45 height 13
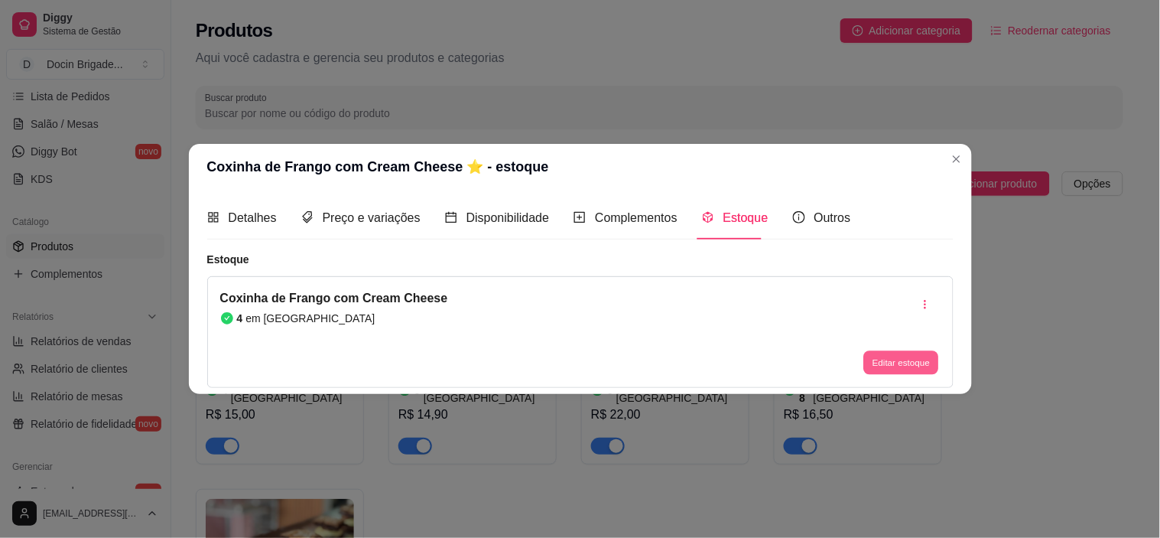
click at [887, 368] on button "Editar estoque" at bounding box center [901, 363] width 75 height 24
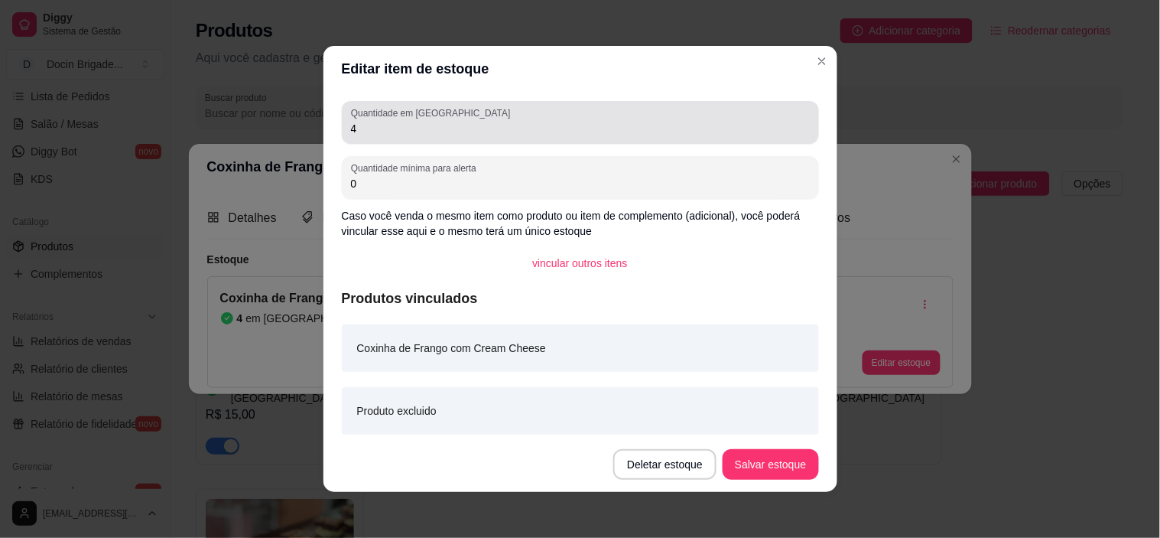
click at [398, 121] on input "4" at bounding box center [580, 128] width 459 height 15
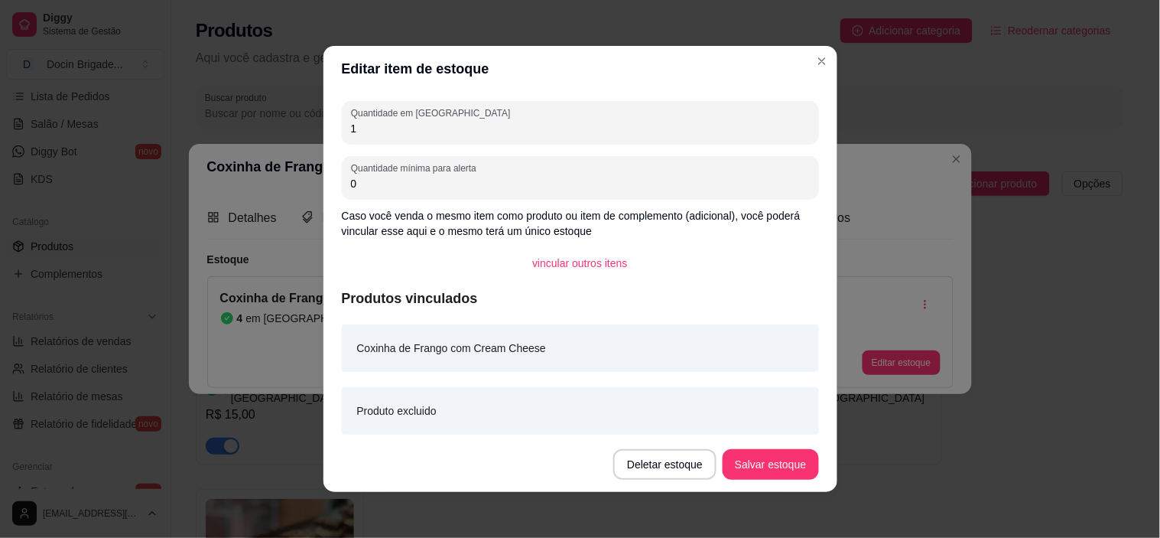
type input "1"
click at [756, 480] on footer "Deletar estoque Salvar estoque" at bounding box center [581, 464] width 514 height 55
click at [759, 470] on button "Salvar estoque" at bounding box center [771, 464] width 96 height 31
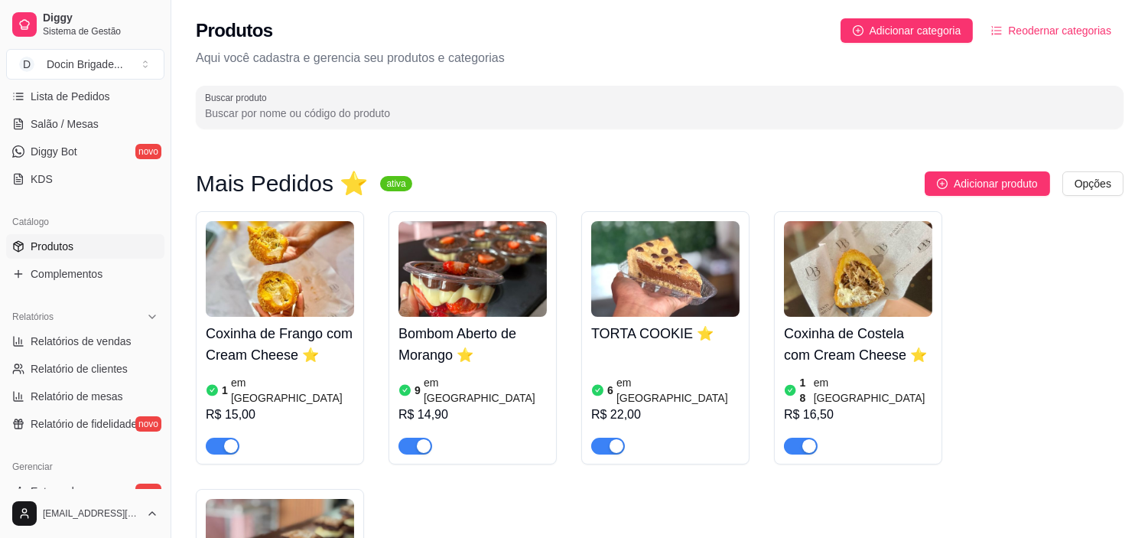
click at [850, 297] on img at bounding box center [858, 269] width 148 height 96
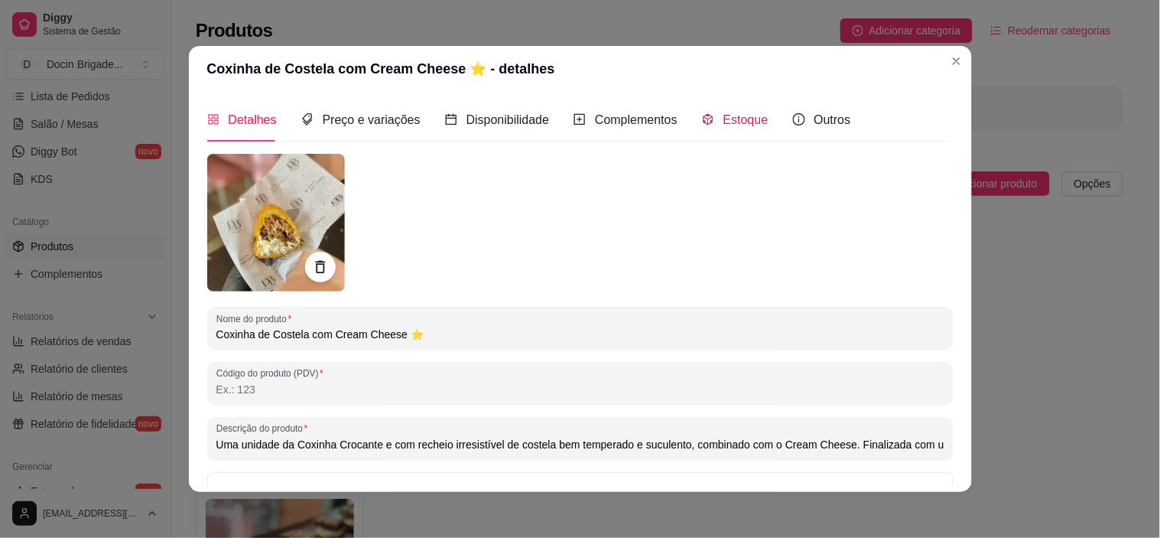
click at [702, 115] on icon "code-sandbox" at bounding box center [708, 119] width 12 height 12
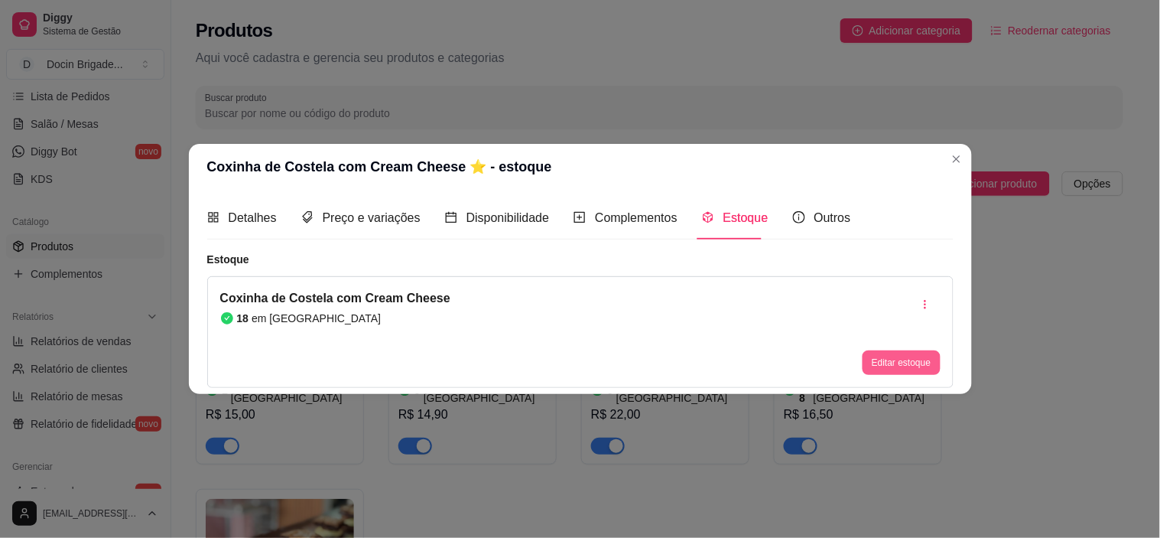
click at [873, 367] on button "Editar estoque" at bounding box center [901, 362] width 77 height 24
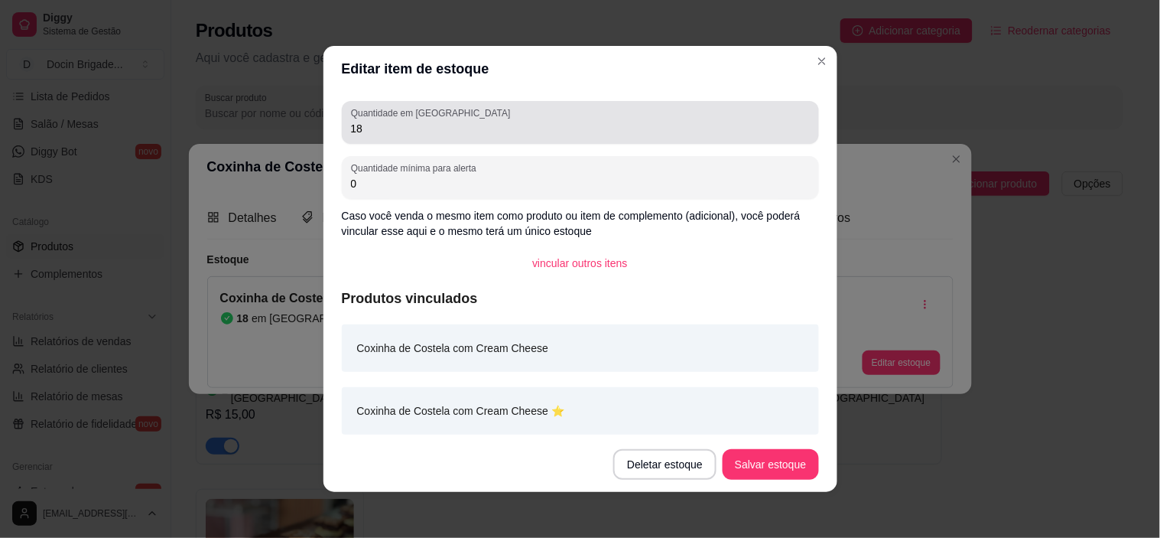
click at [417, 115] on label "Quantidade em [GEOGRAPHIC_DATA]" at bounding box center [433, 112] width 164 height 13
click at [417, 121] on input "18" at bounding box center [580, 128] width 459 height 15
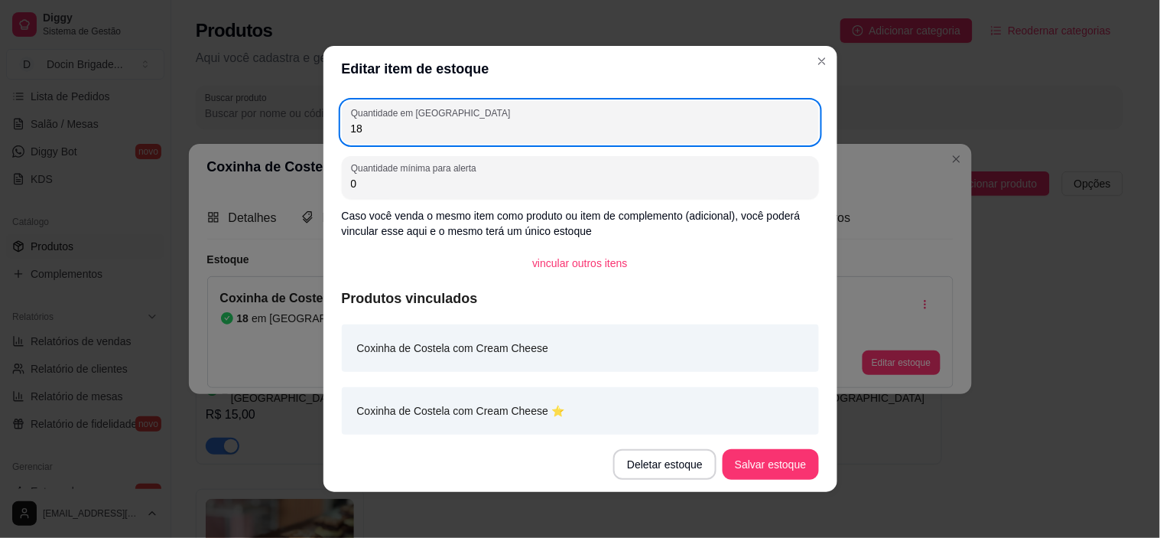
click at [421, 125] on input "18" at bounding box center [580, 128] width 459 height 15
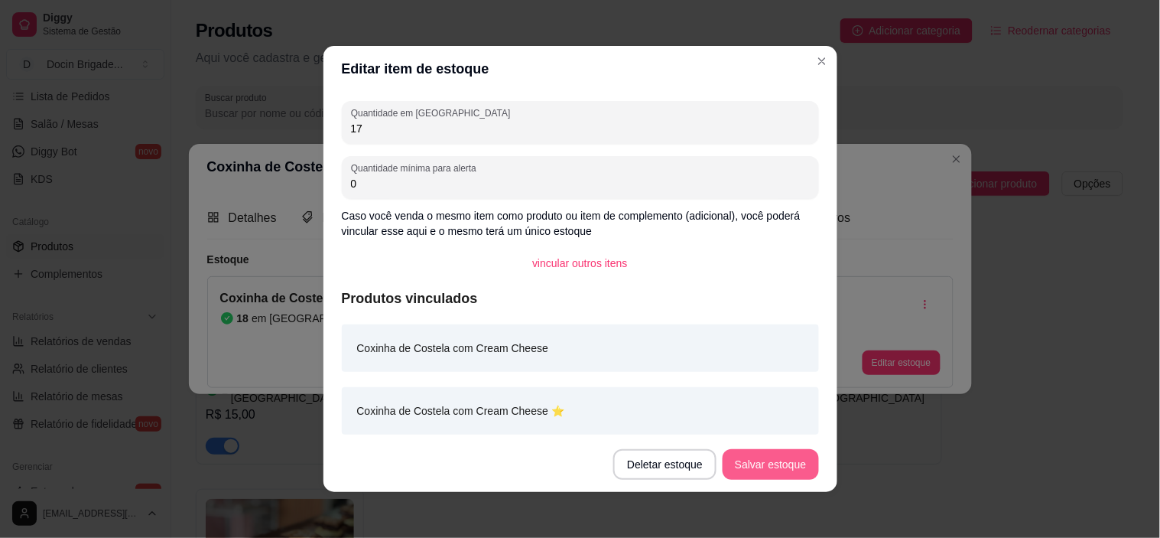
type input "17"
click at [744, 457] on button "Salvar estoque" at bounding box center [771, 464] width 96 height 31
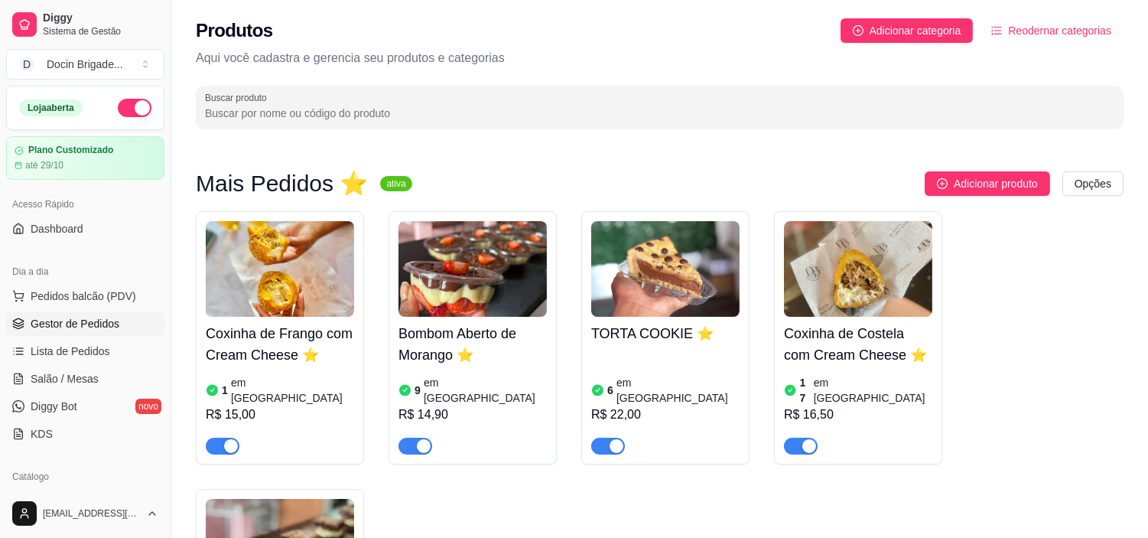
click at [78, 321] on span "Gestor de Pedidos" at bounding box center [75, 323] width 89 height 15
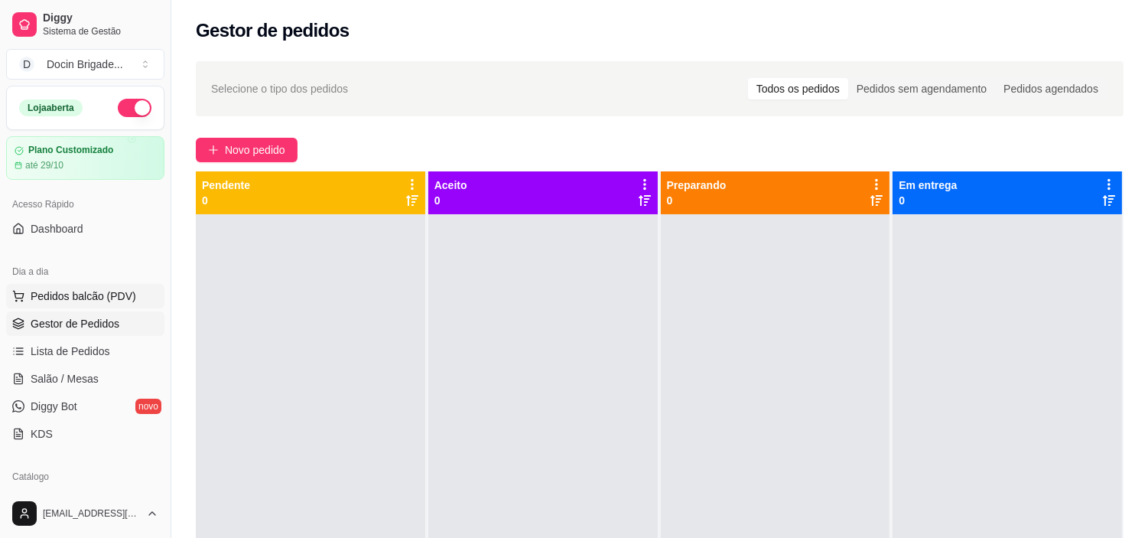
click at [78, 291] on span "Pedidos balcão (PDV)" at bounding box center [84, 295] width 106 height 15
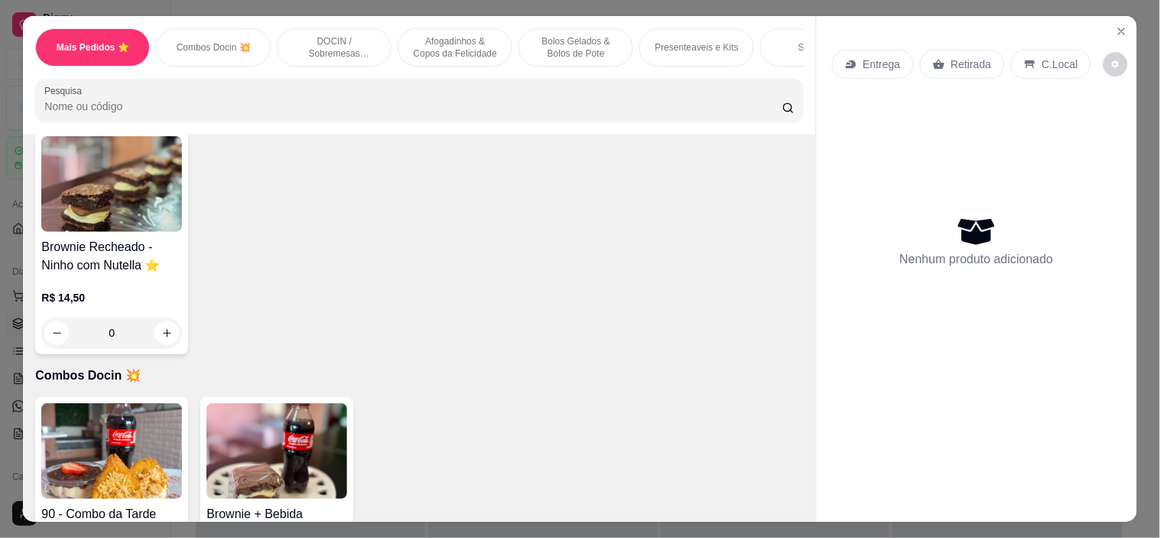
scroll to position [765, 0]
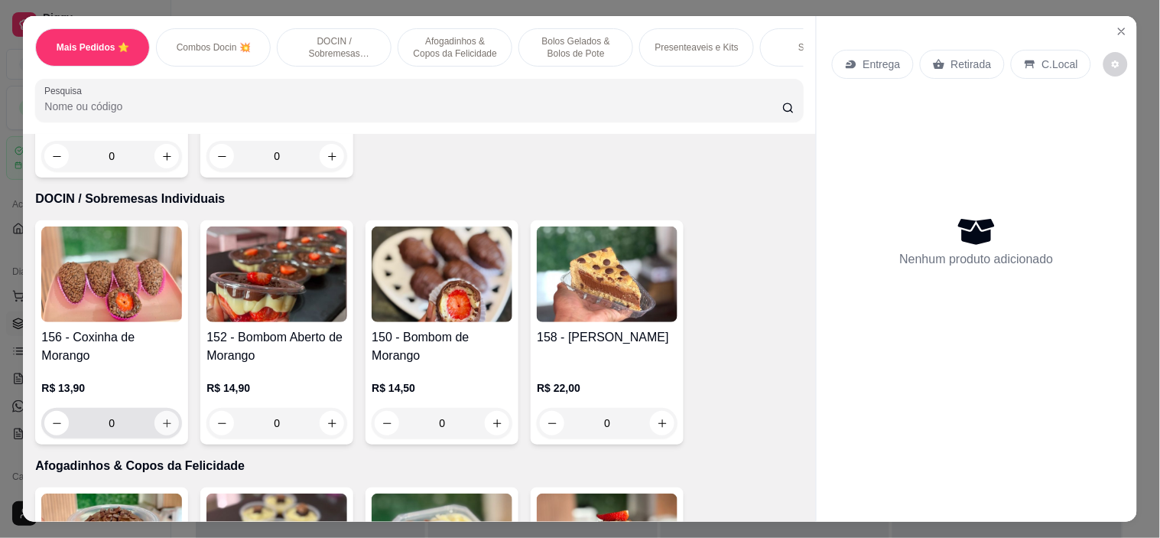
click at [170, 421] on button "increase-product-quantity" at bounding box center [166, 423] width 24 height 24
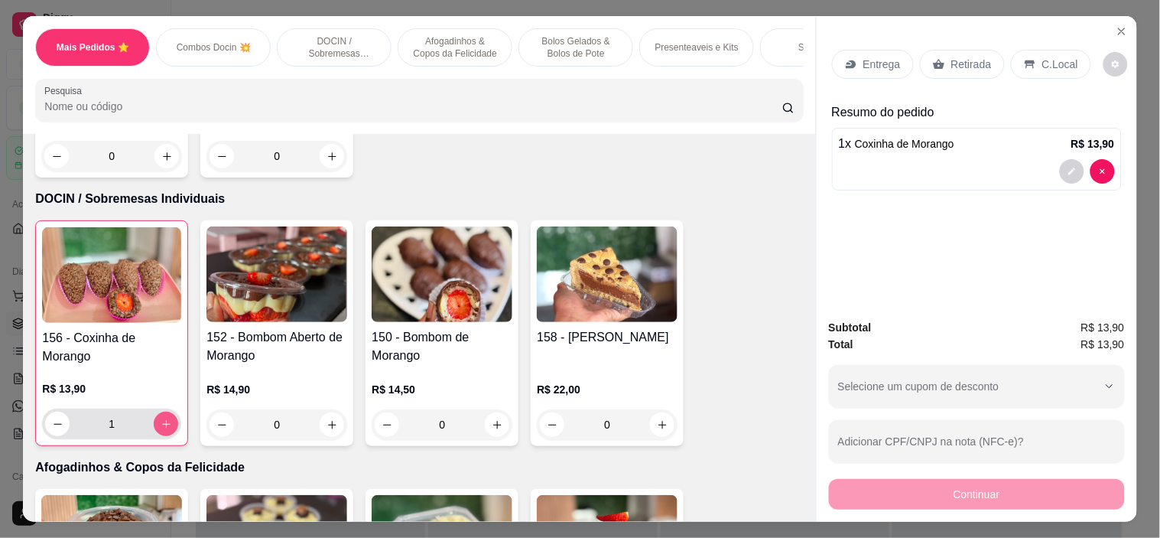
click at [162, 430] on icon "increase-product-quantity" at bounding box center [166, 423] width 11 height 11
type input "2"
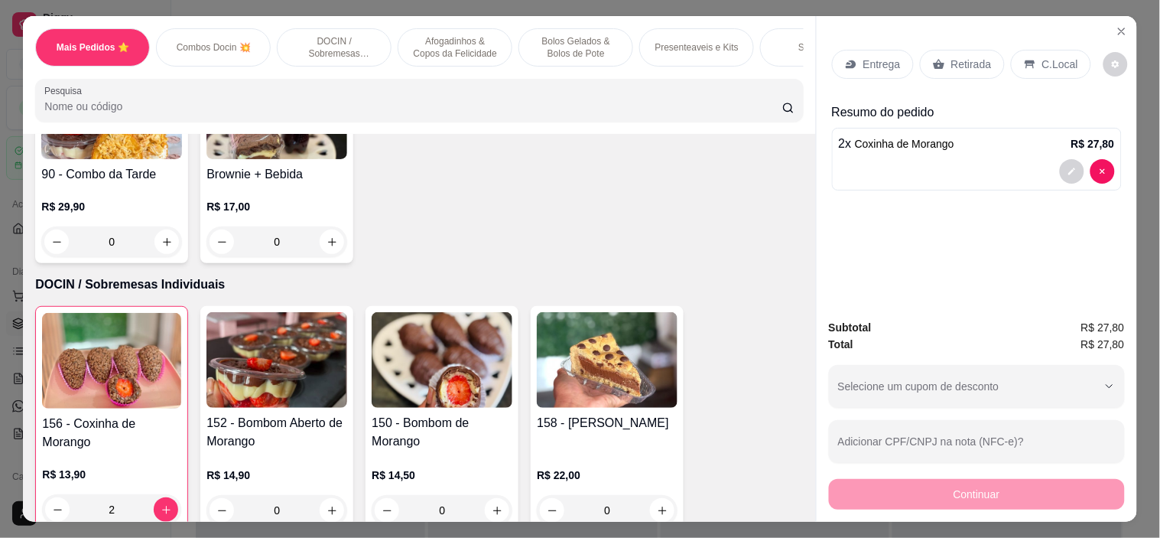
scroll to position [935, 0]
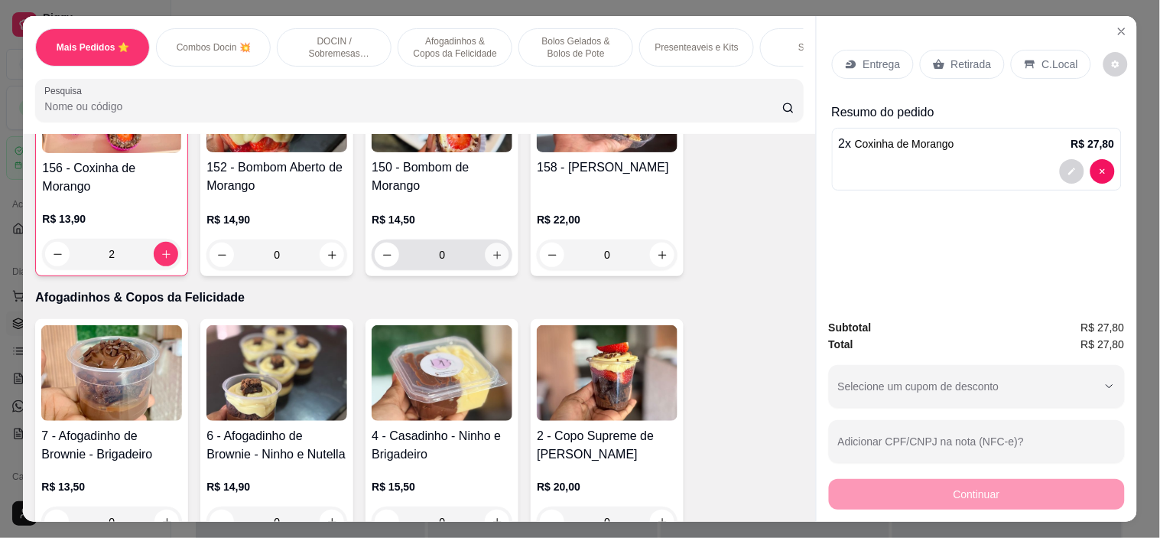
click at [493, 258] on icon "increase-product-quantity" at bounding box center [497, 254] width 11 height 11
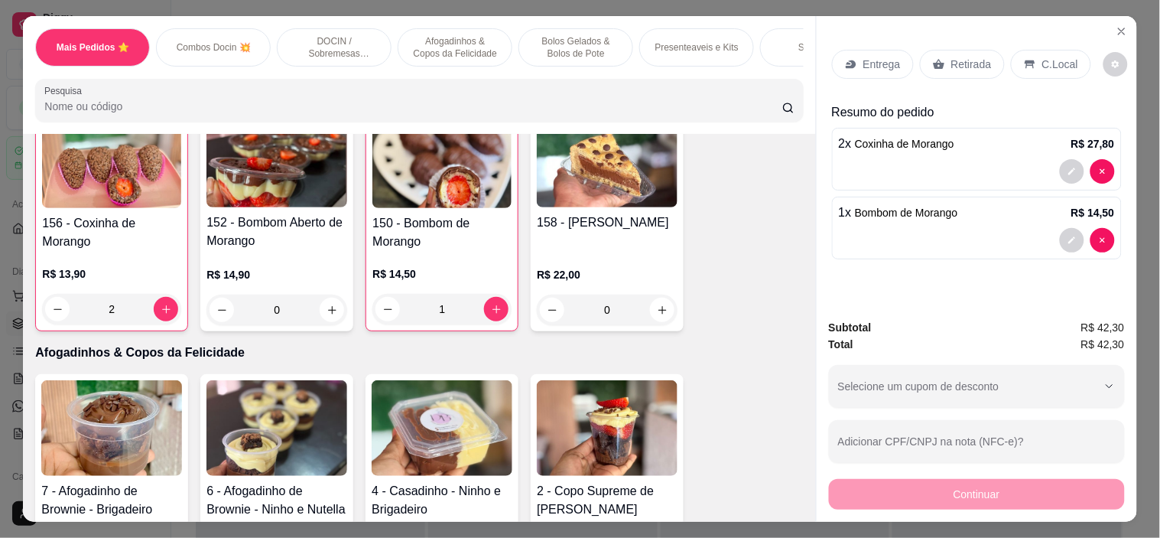
scroll to position [1019, 0]
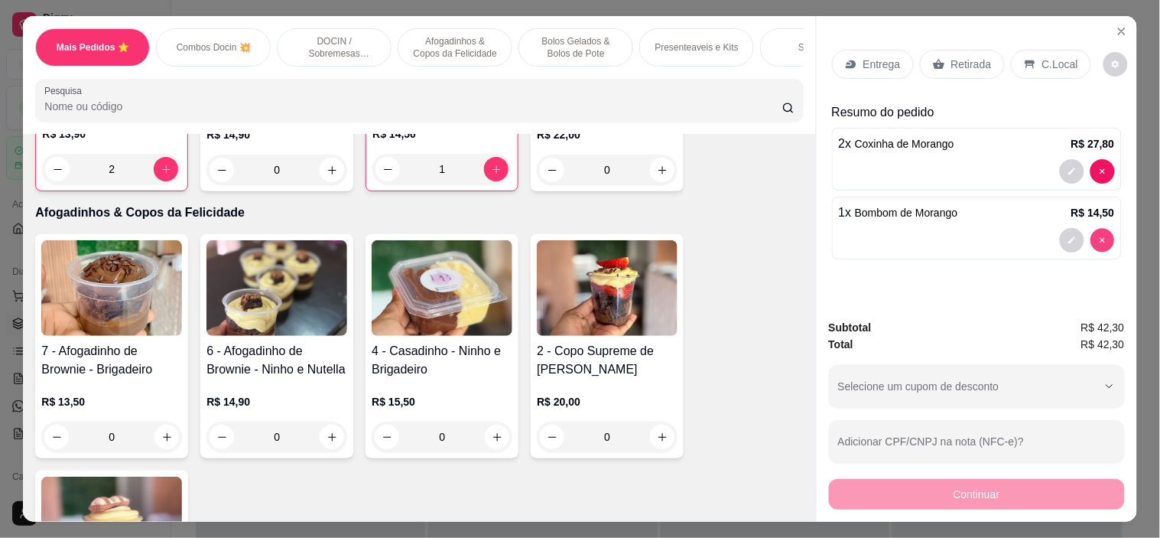
type input "0"
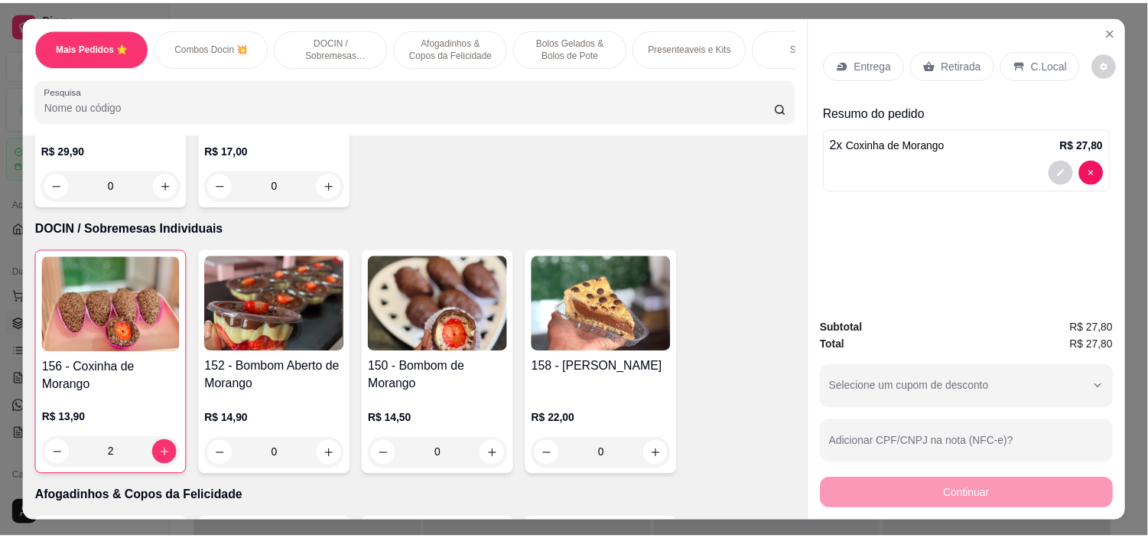
scroll to position [850, 0]
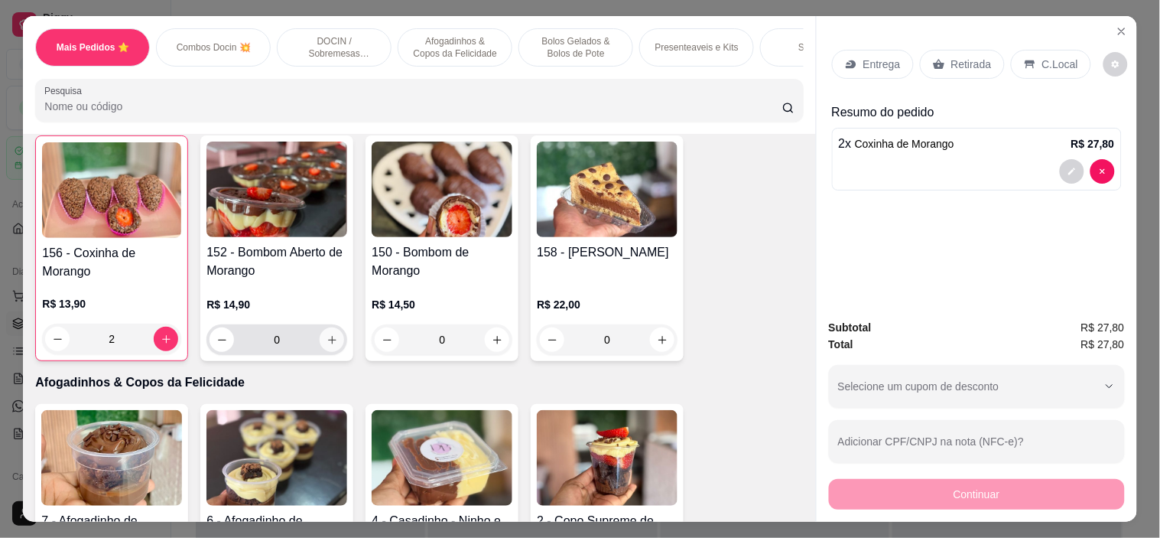
click at [327, 341] on icon "increase-product-quantity" at bounding box center [332, 339] width 11 height 11
type input "1"
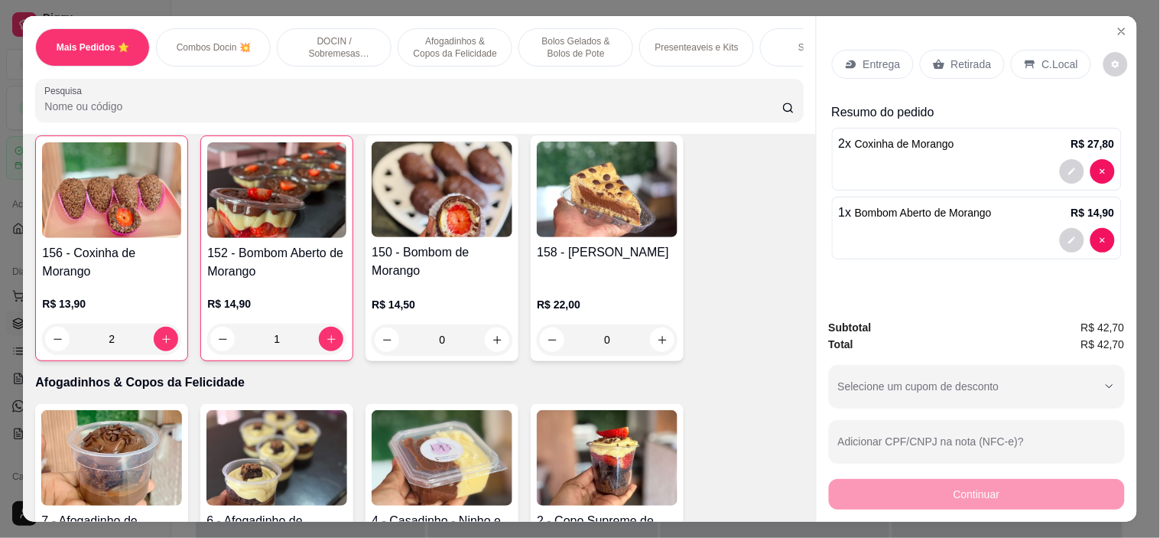
click at [964, 63] on p "Retirada" at bounding box center [971, 64] width 41 height 15
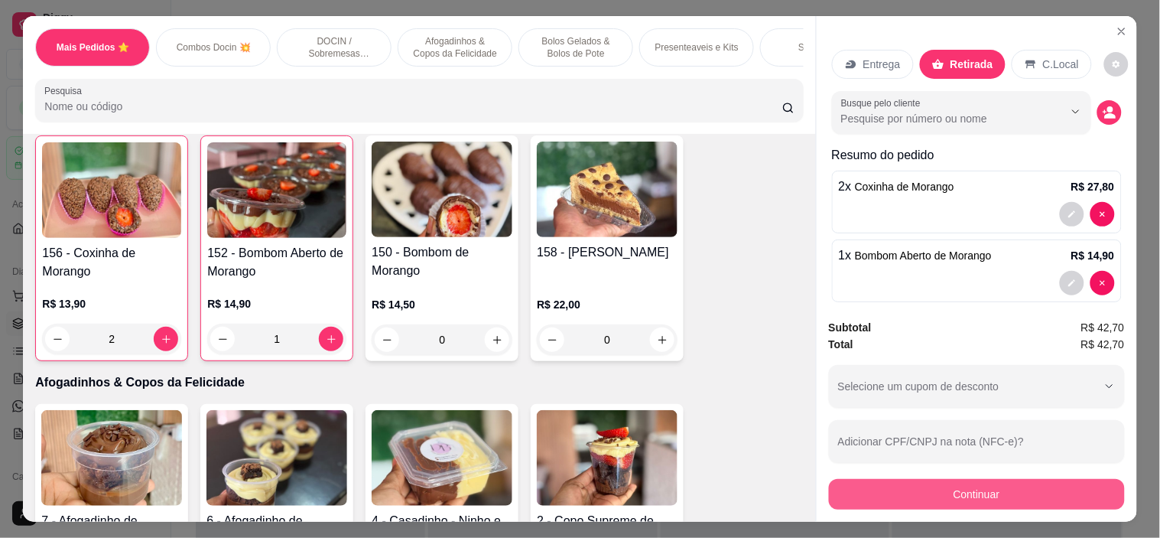
click at [919, 491] on button "Continuar" at bounding box center [977, 494] width 296 height 31
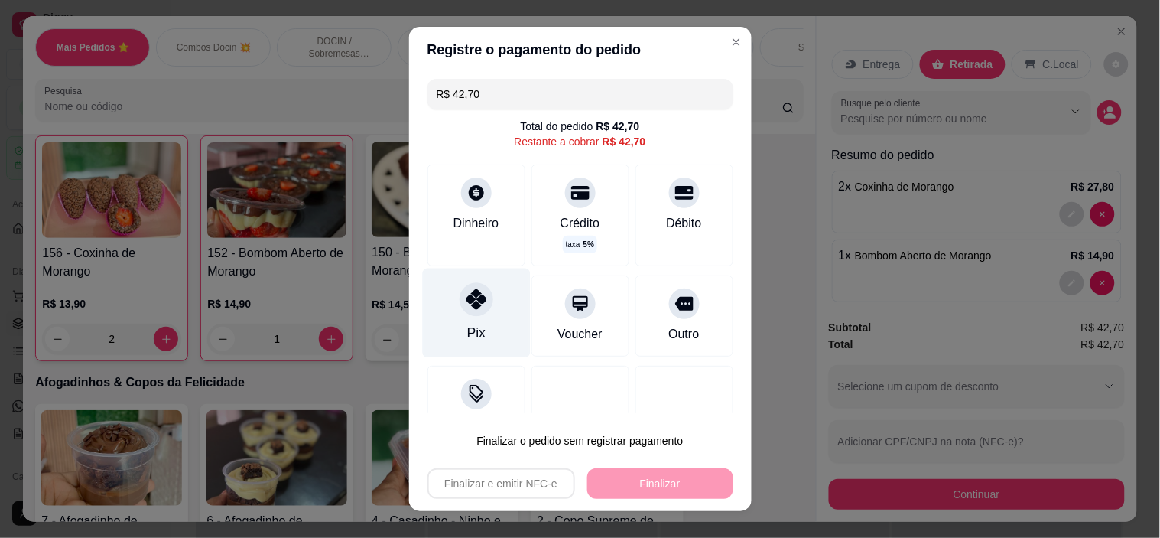
click at [472, 302] on icon at bounding box center [476, 299] width 20 height 20
type input "R$ 0,00"
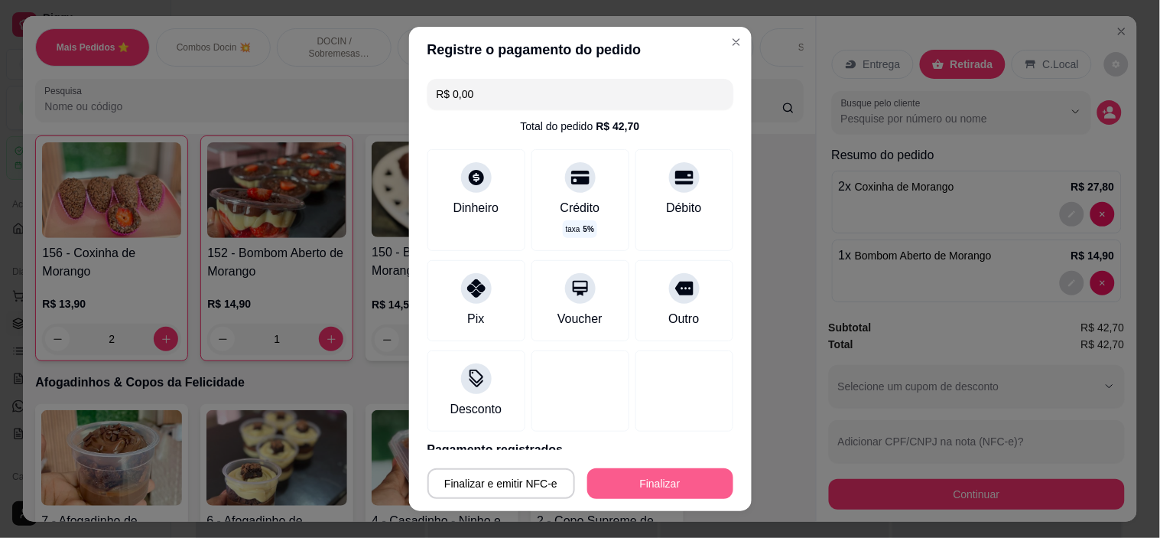
click at [655, 486] on button "Finalizar" at bounding box center [660, 483] width 146 height 31
type input "0"
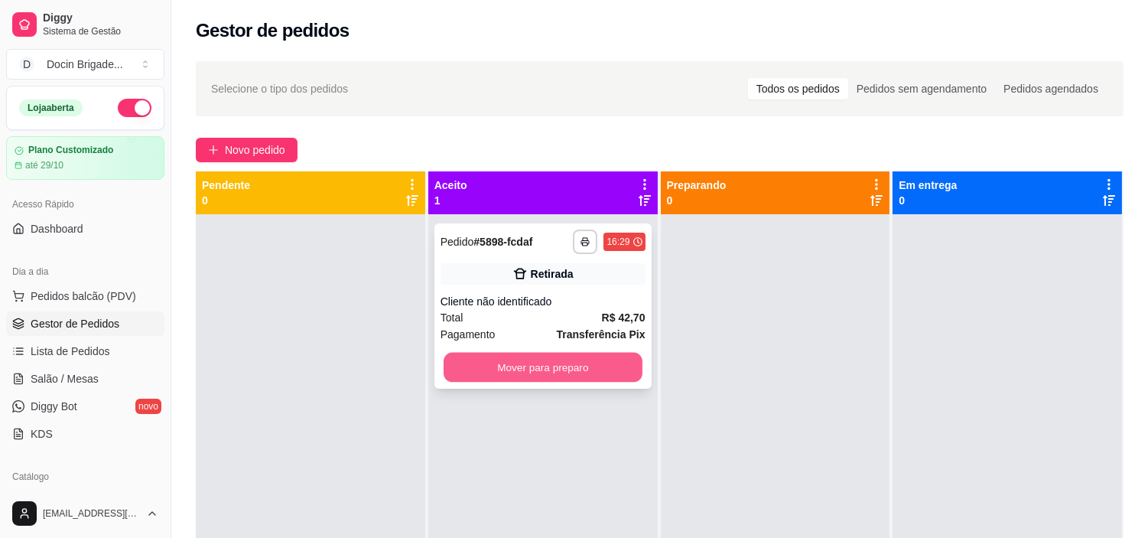
click at [494, 375] on button "Mover para preparo" at bounding box center [543, 368] width 199 height 30
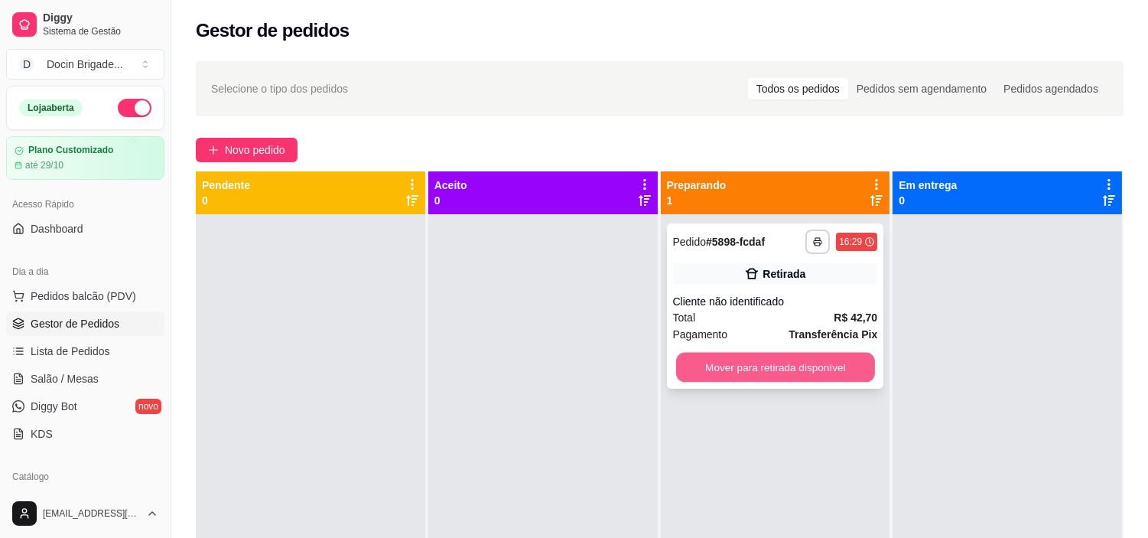
click at [767, 365] on button "Mover para retirada disponível" at bounding box center [775, 368] width 199 height 30
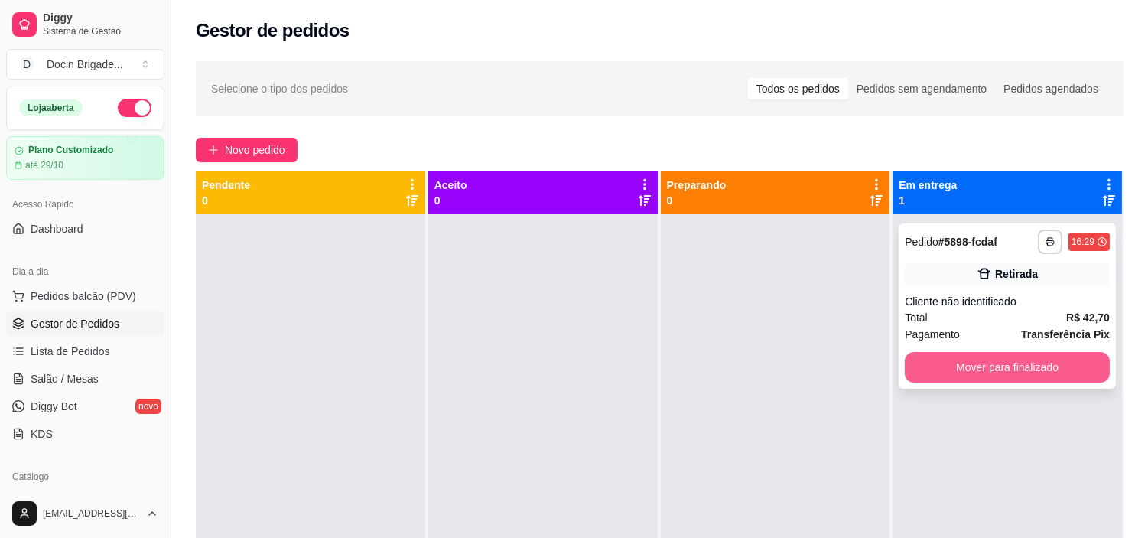
click at [980, 369] on button "Mover para finalizado" at bounding box center [1007, 367] width 205 height 31
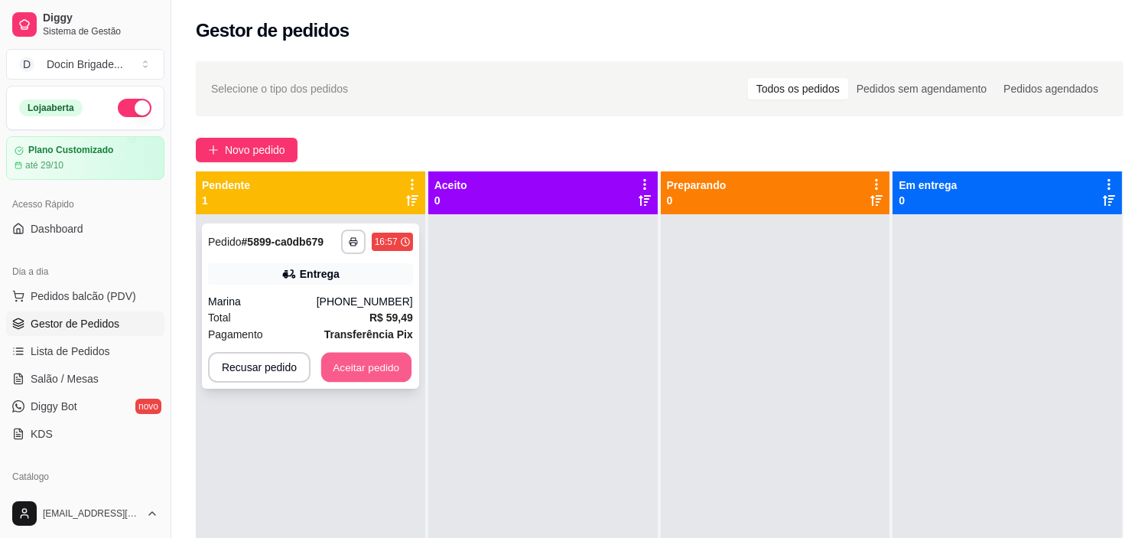
click at [363, 361] on button "Aceitar pedido" at bounding box center [366, 368] width 90 height 30
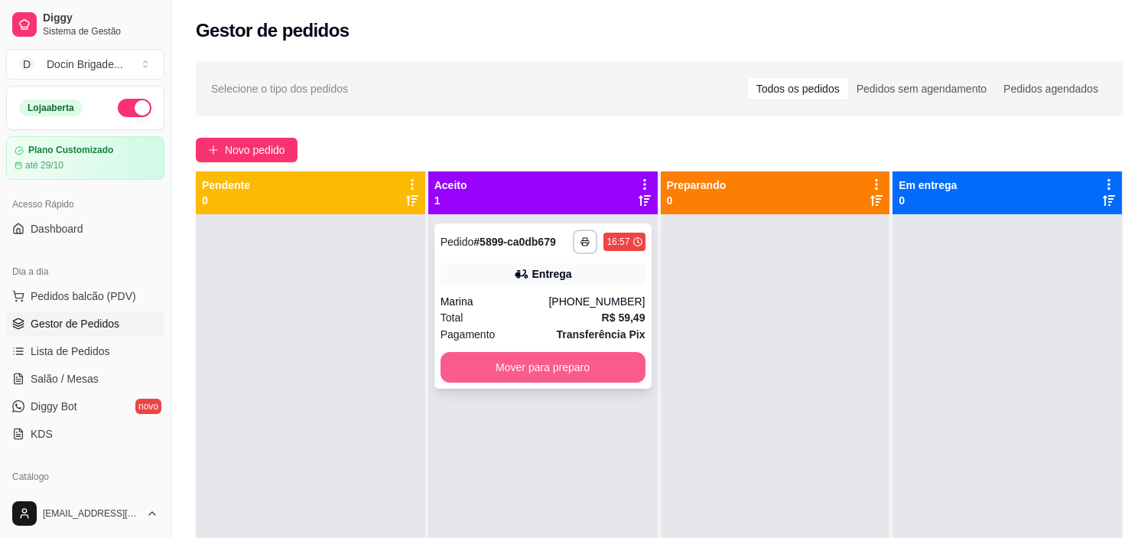
click at [523, 363] on button "Mover para preparo" at bounding box center [543, 367] width 205 height 31
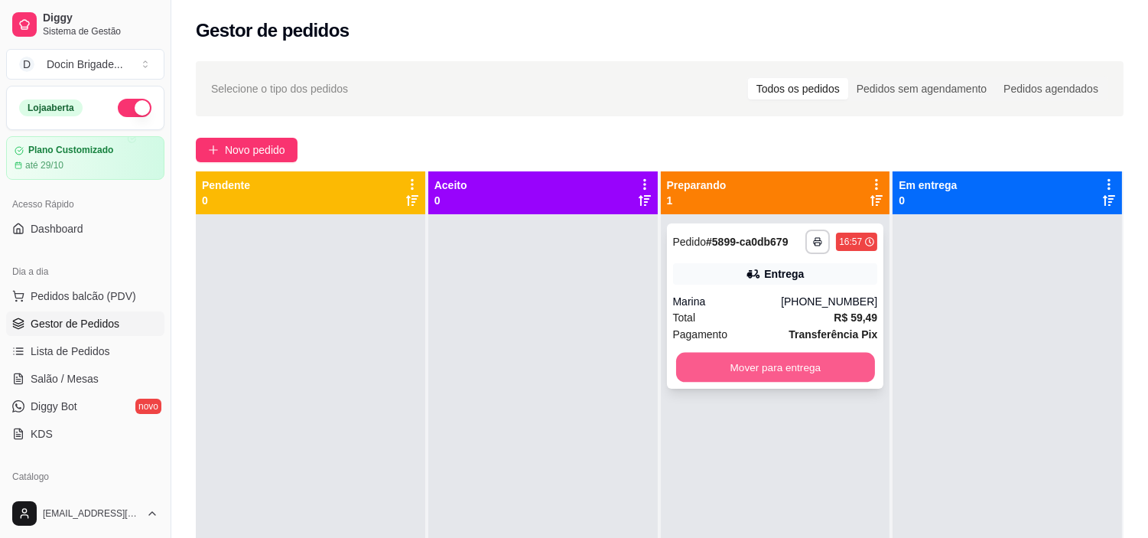
click at [811, 376] on button "Mover para entrega" at bounding box center [775, 368] width 199 height 30
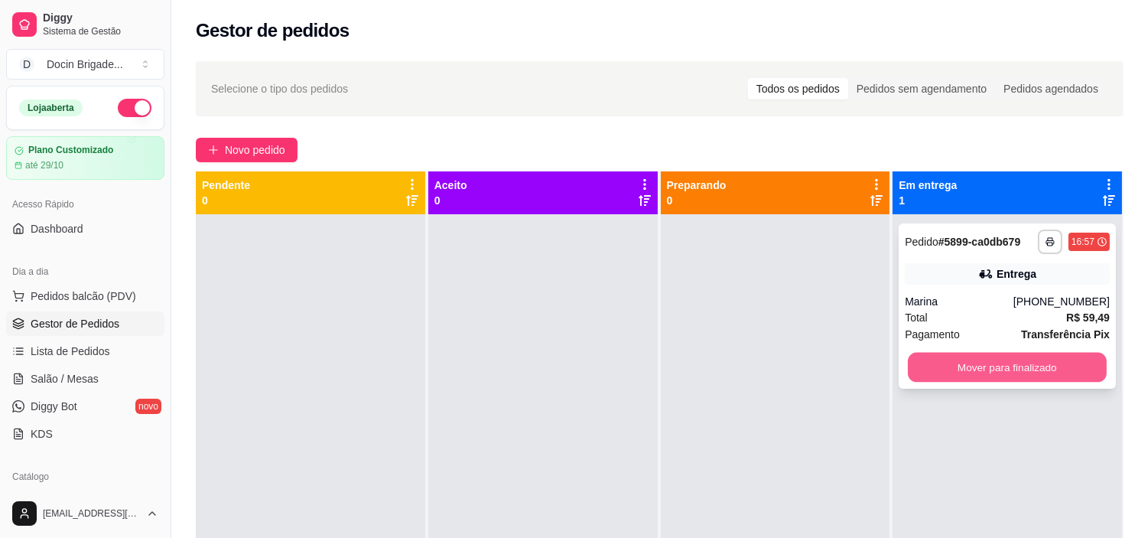
click at [953, 373] on button "Mover para finalizado" at bounding box center [1007, 368] width 199 height 30
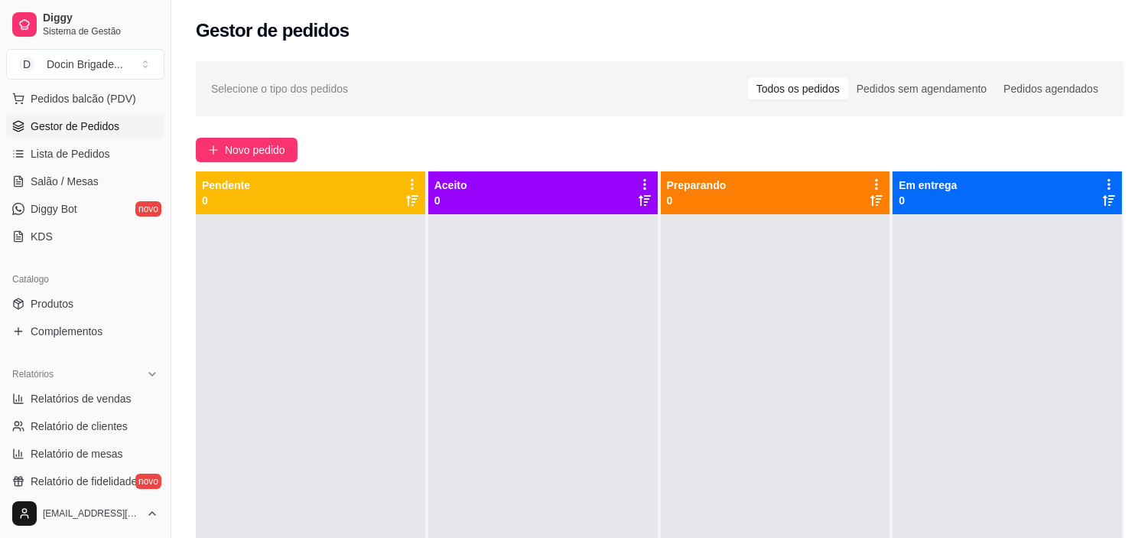
scroll to position [340, 0]
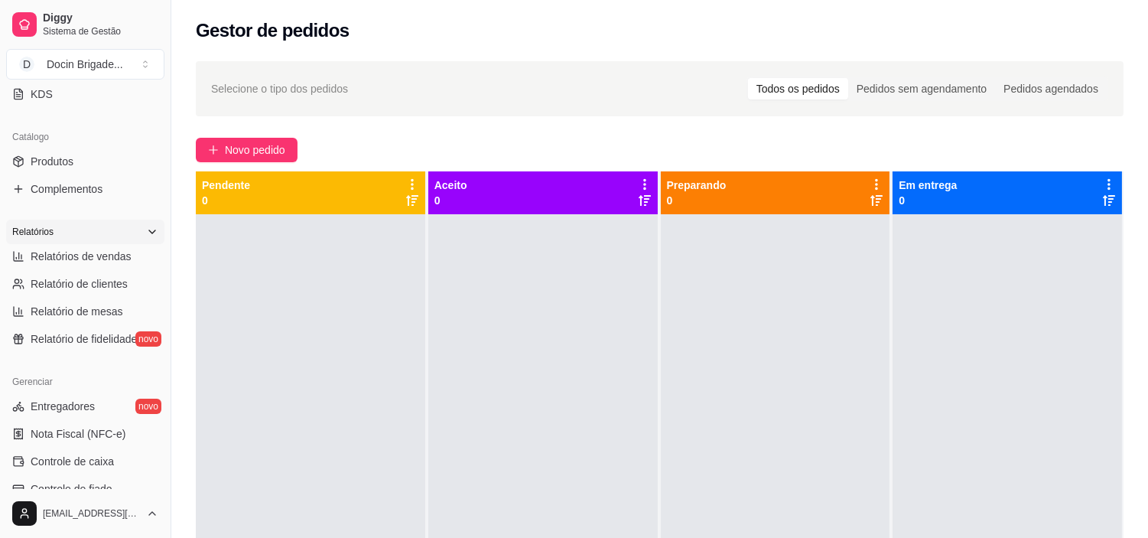
click at [77, 238] on div "Relatórios" at bounding box center [85, 231] width 158 height 24
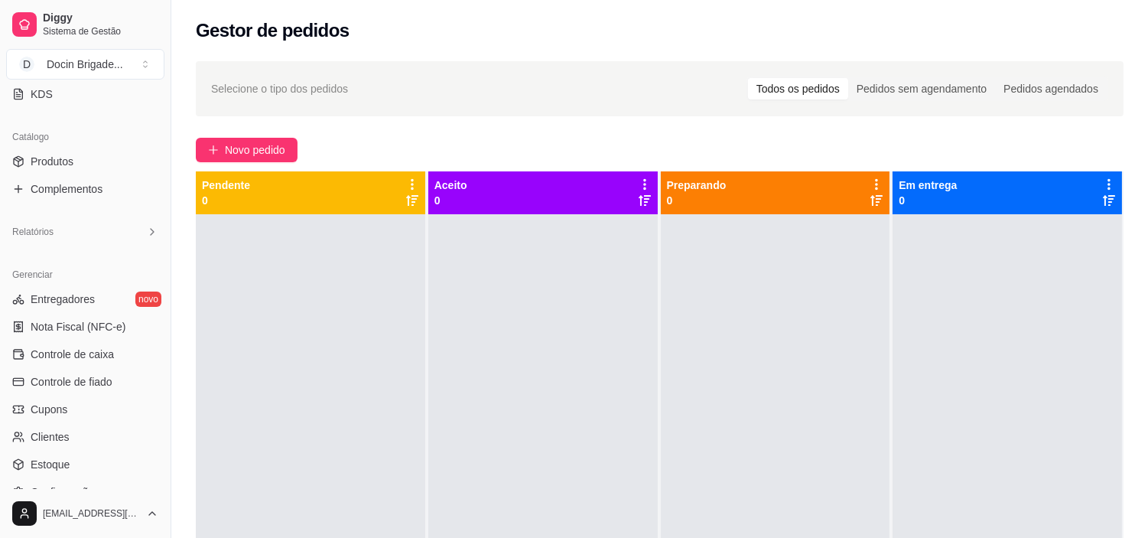
click at [80, 252] on div "Loja aberta Plano Customizado até 29/10 Acesso Rápido Dashboard Dia a dia Pedid…" at bounding box center [85, 287] width 171 height 403
click at [58, 219] on div "Relatórios" at bounding box center [85, 231] width 158 height 24
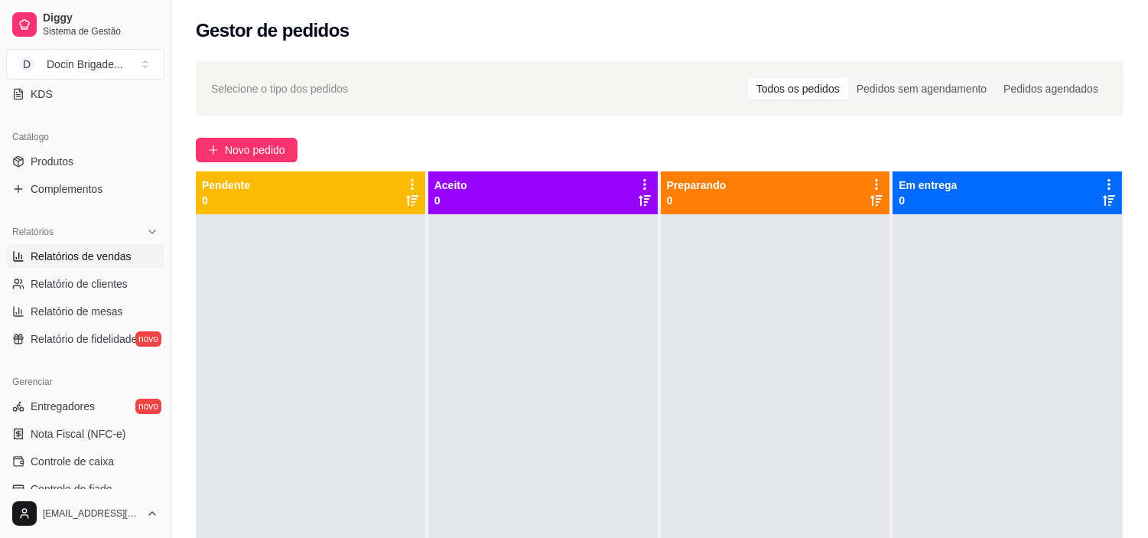
click at [77, 268] on link "Relatórios de vendas" at bounding box center [85, 256] width 158 height 24
select select "ALL"
select select "0"
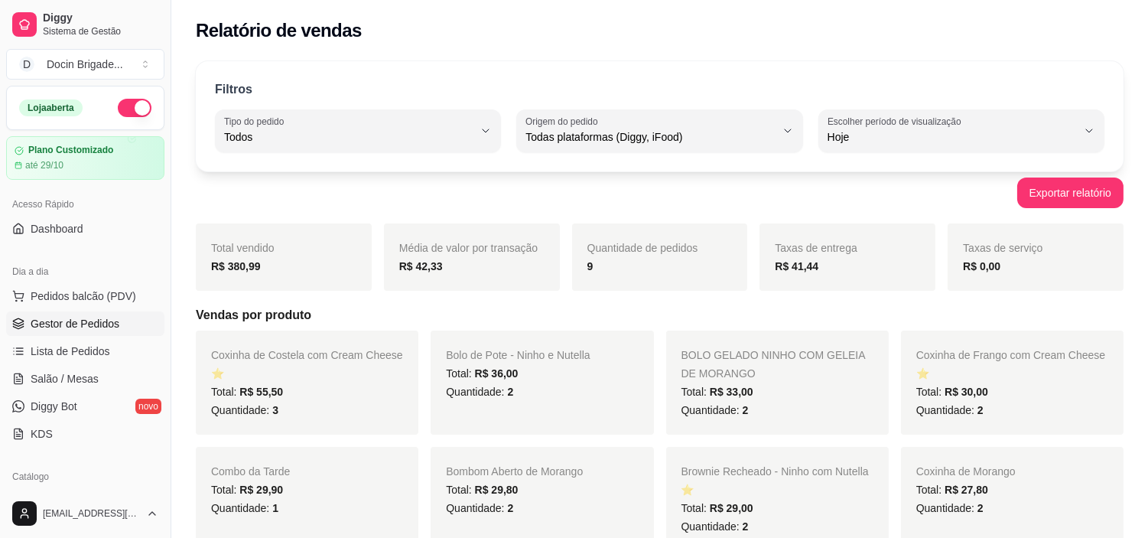
click at [90, 316] on span "Gestor de Pedidos" at bounding box center [75, 323] width 89 height 15
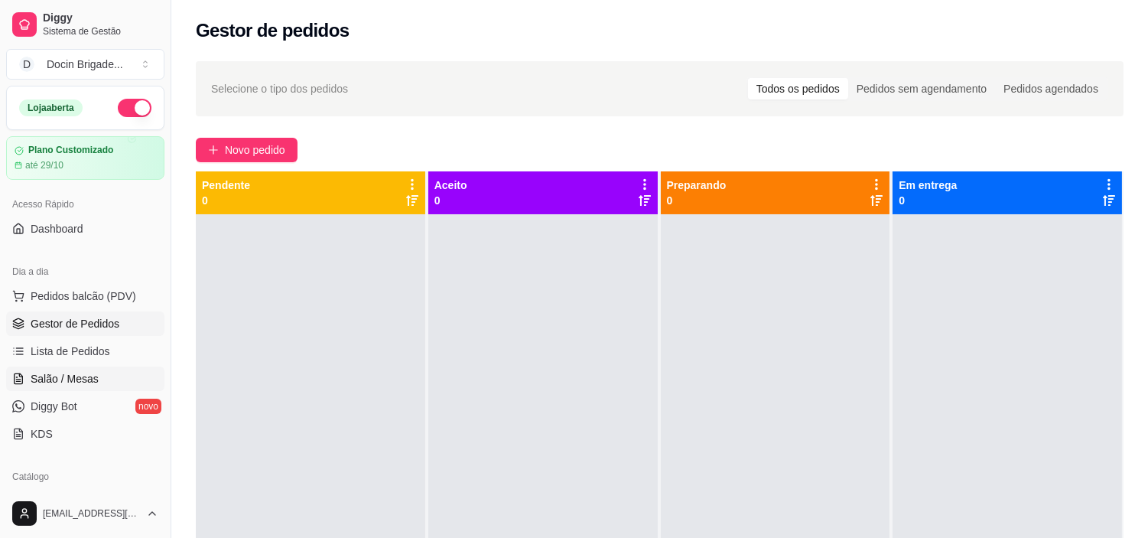
scroll to position [170, 0]
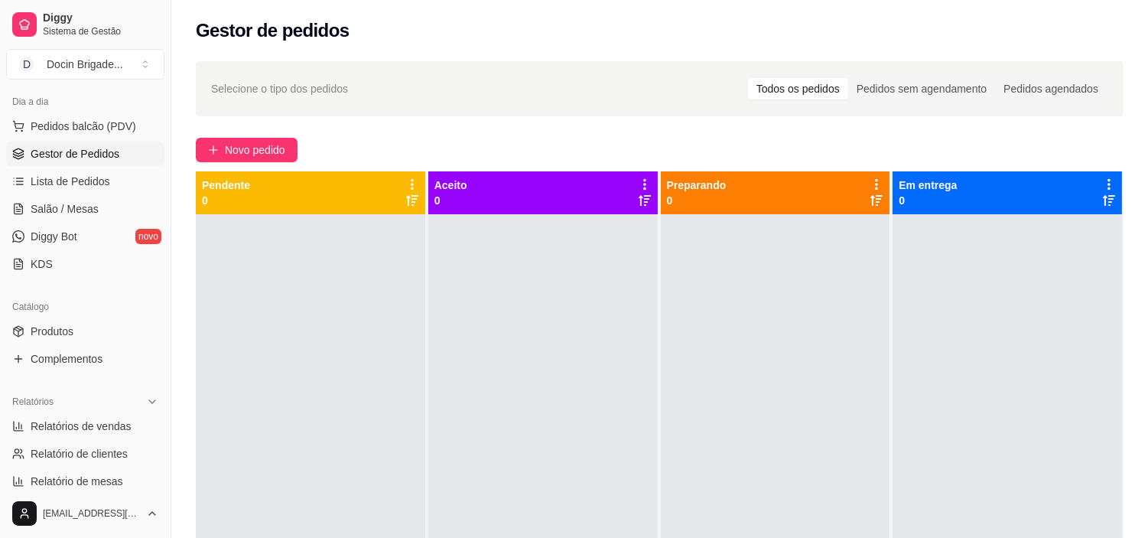
drag, startPoint x: 34, startPoint y: 333, endPoint x: 47, endPoint y: 307, distance: 29.8
click at [34, 333] on span "Produtos" at bounding box center [52, 331] width 43 height 15
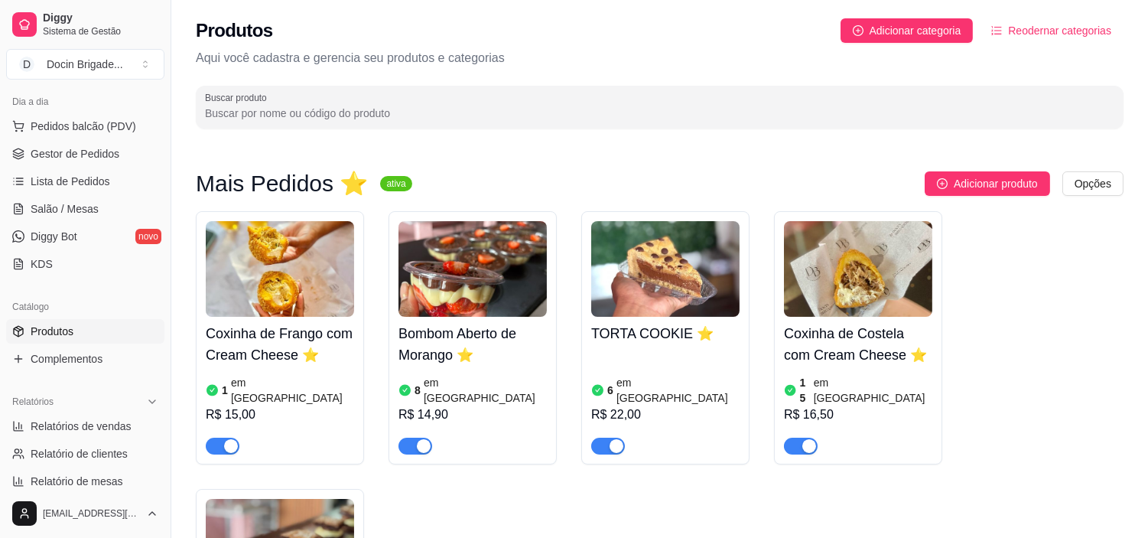
drag, startPoint x: 109, startPoint y: 154, endPoint x: 278, endPoint y: 6, distance: 225.5
click at [109, 154] on span "Gestor de Pedidos" at bounding box center [75, 153] width 89 height 15
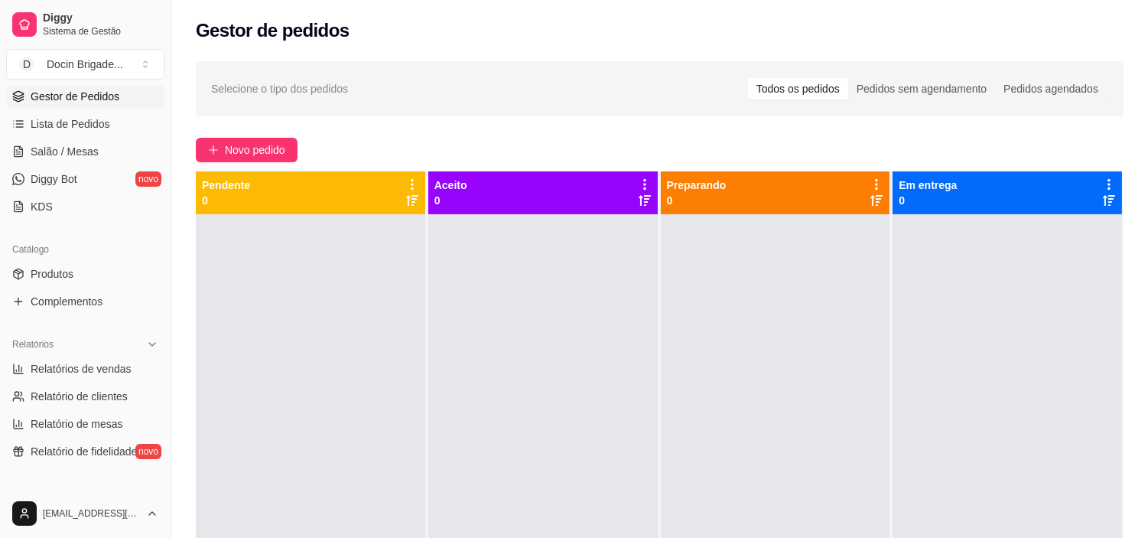
scroll to position [340, 0]
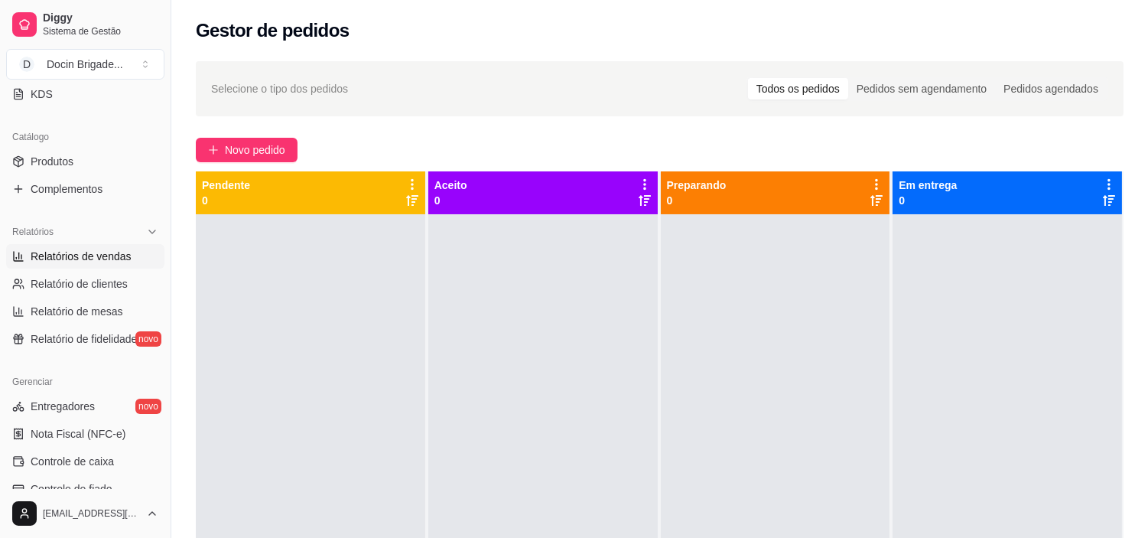
click at [65, 263] on span "Relatórios de vendas" at bounding box center [81, 256] width 101 height 15
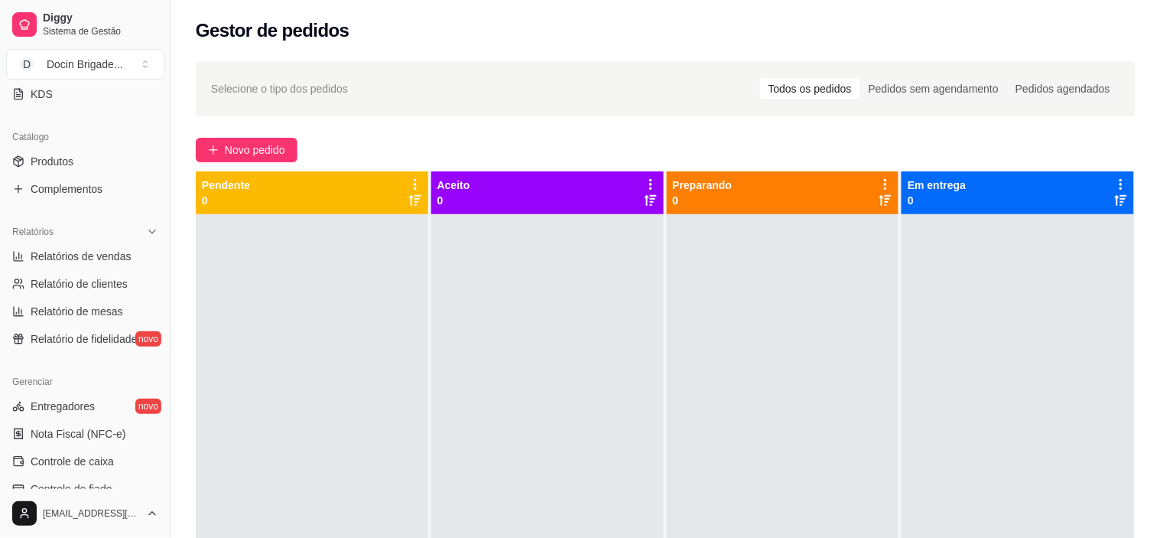
select select "ALL"
select select "0"
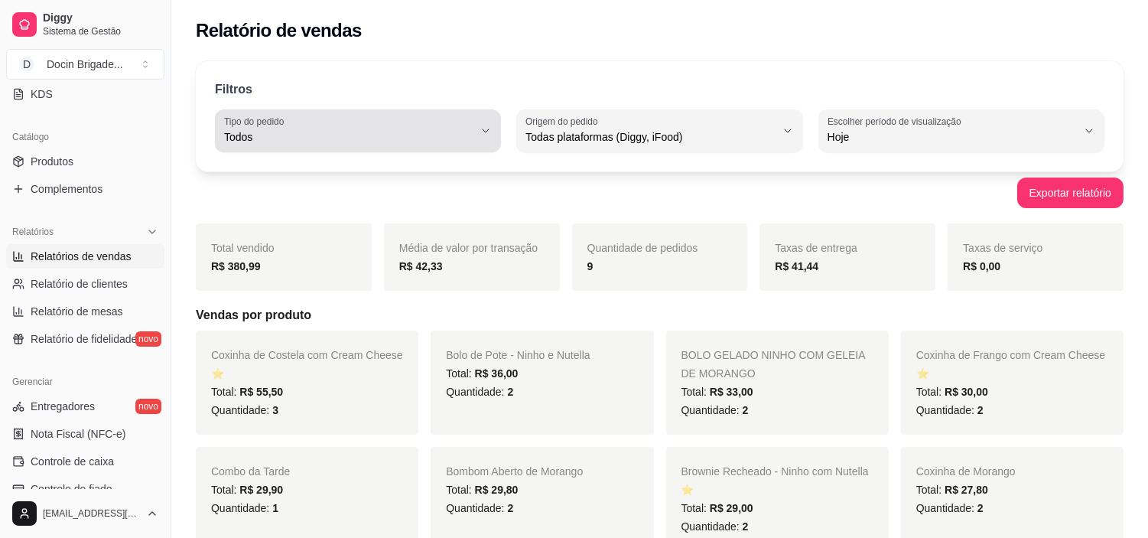
click at [339, 136] on span "Todos" at bounding box center [348, 136] width 249 height 15
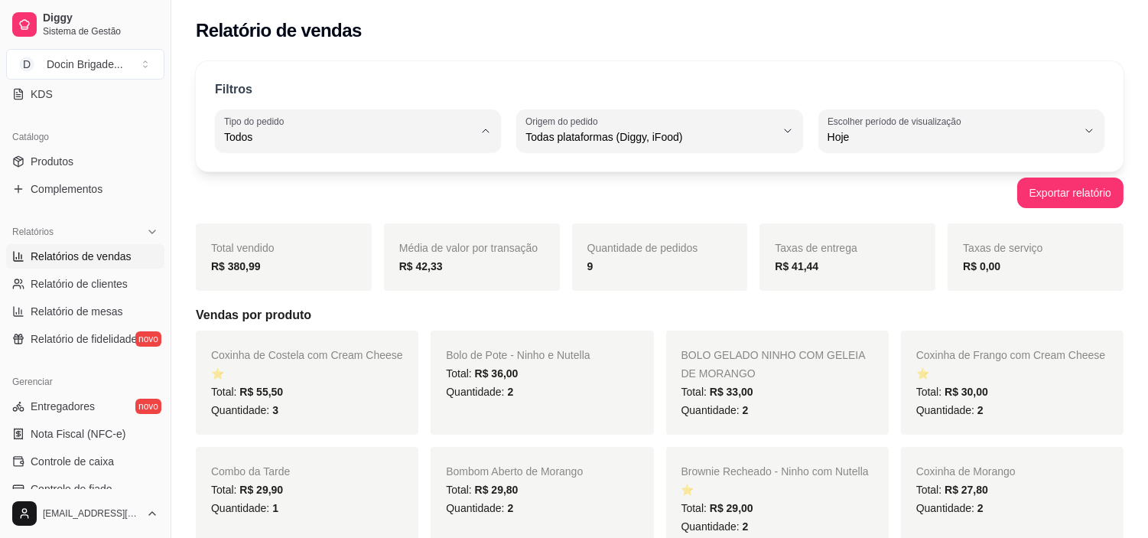
click at [278, 201] on span "Entrega" at bounding box center [350, 198] width 236 height 15
type input "DELIVERY"
select select "DELIVERY"
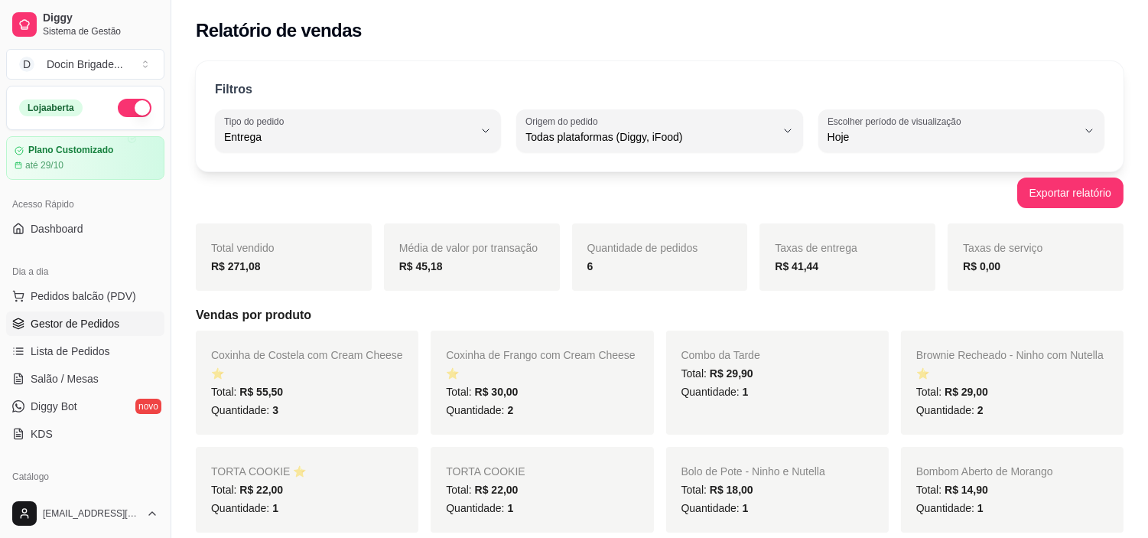
click at [82, 314] on link "Gestor de Pedidos" at bounding box center [85, 323] width 158 height 24
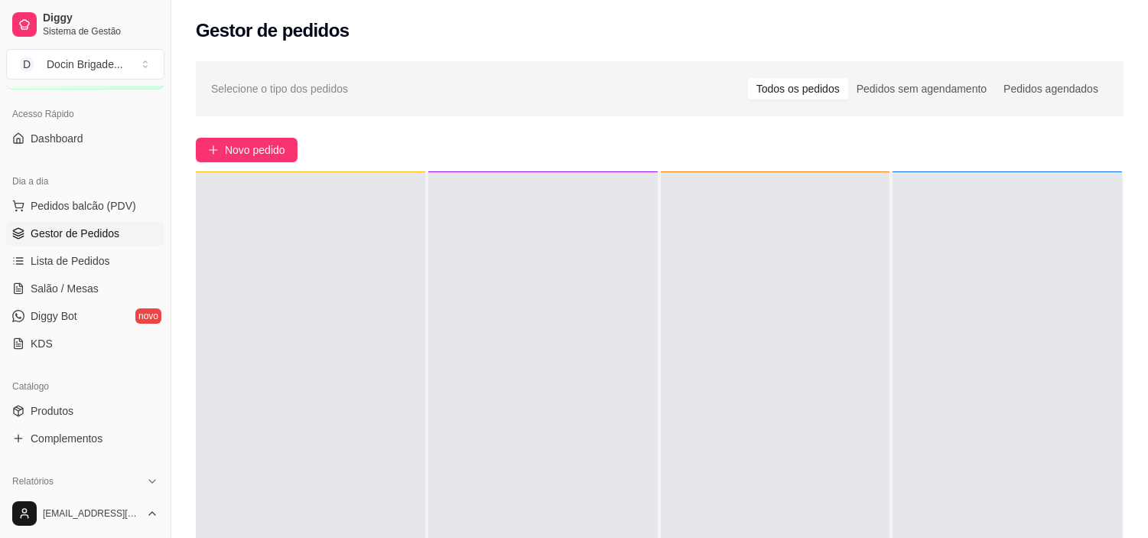
scroll to position [255, 0]
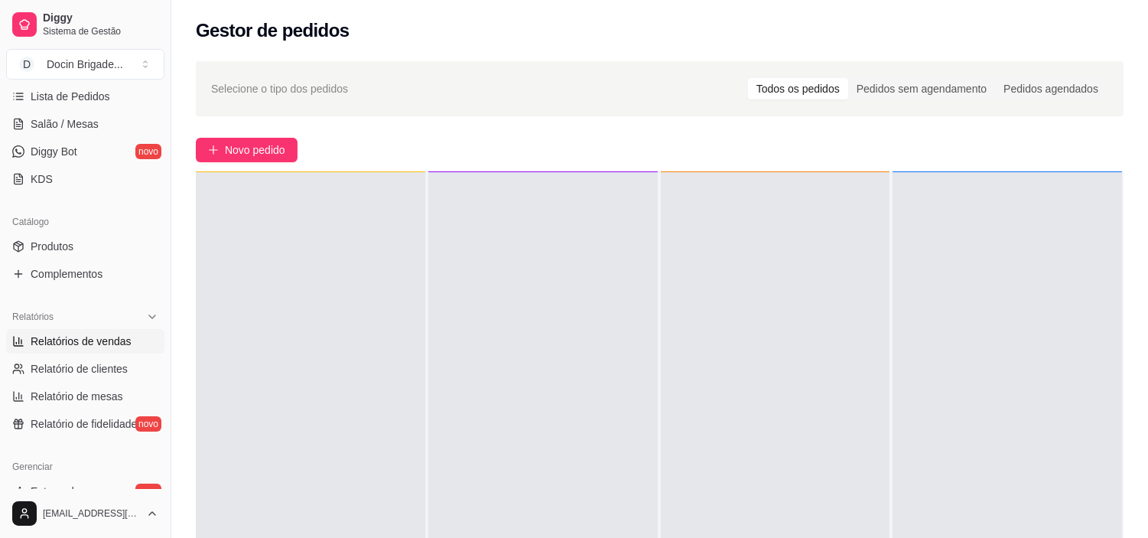
click at [67, 349] on link "Relatórios de vendas" at bounding box center [85, 341] width 158 height 24
select select "ALL"
select select "0"
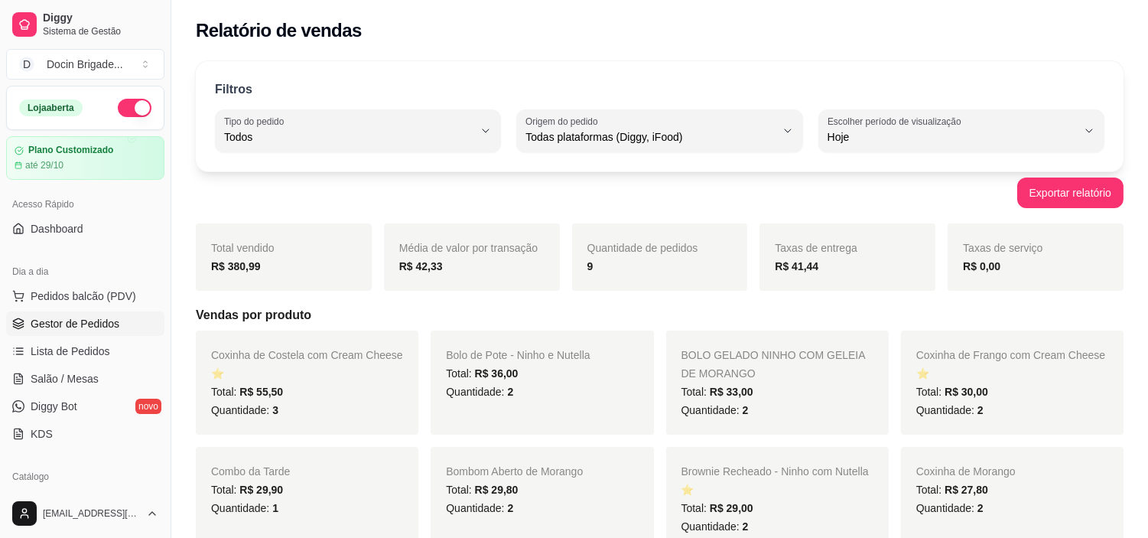
click at [81, 323] on span "Gestor de Pedidos" at bounding box center [75, 323] width 89 height 15
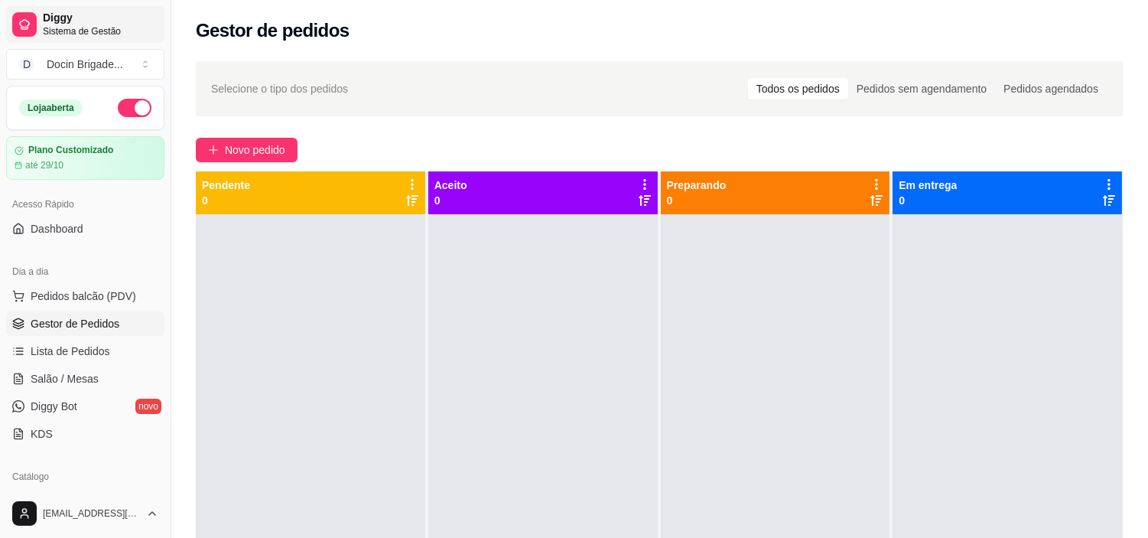
click at [34, 31] on div at bounding box center [24, 24] width 24 height 24
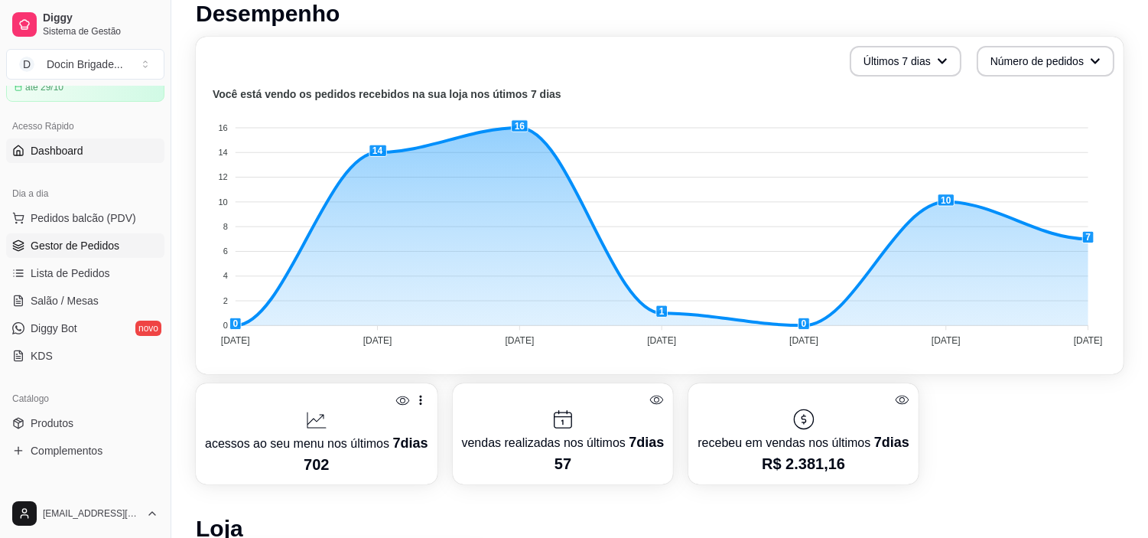
scroll to position [170, 0]
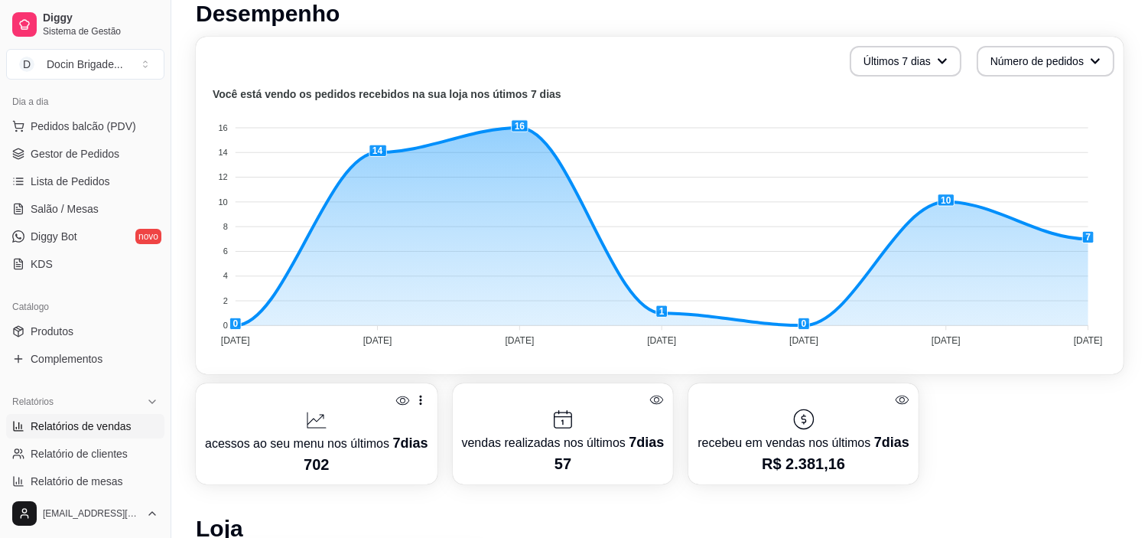
click at [62, 415] on link "Relatórios de vendas" at bounding box center [85, 426] width 158 height 24
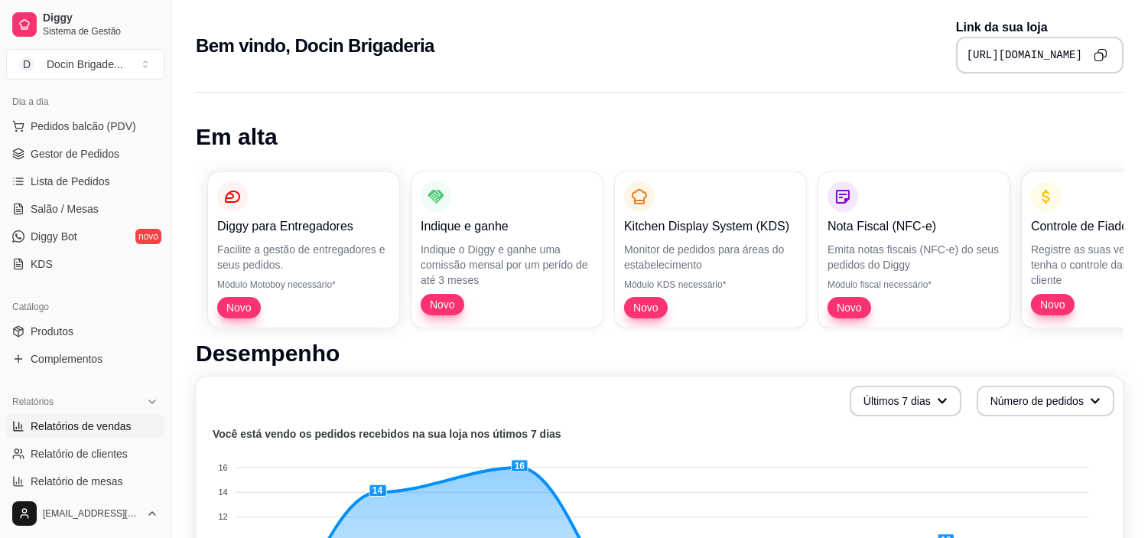
select select "ALL"
select select "0"
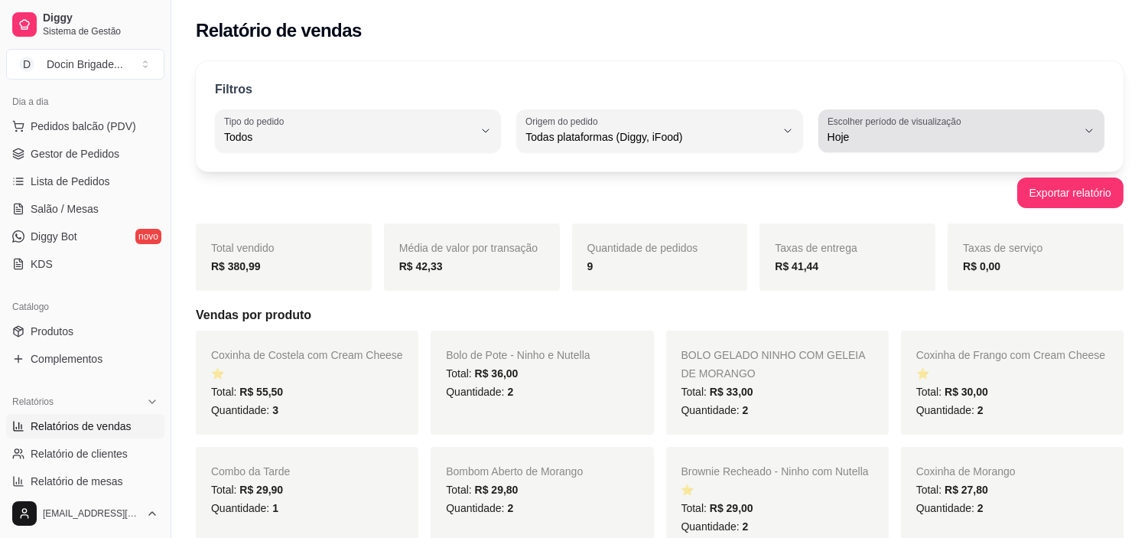
click at [883, 129] on span "Hoje" at bounding box center [952, 136] width 249 height 15
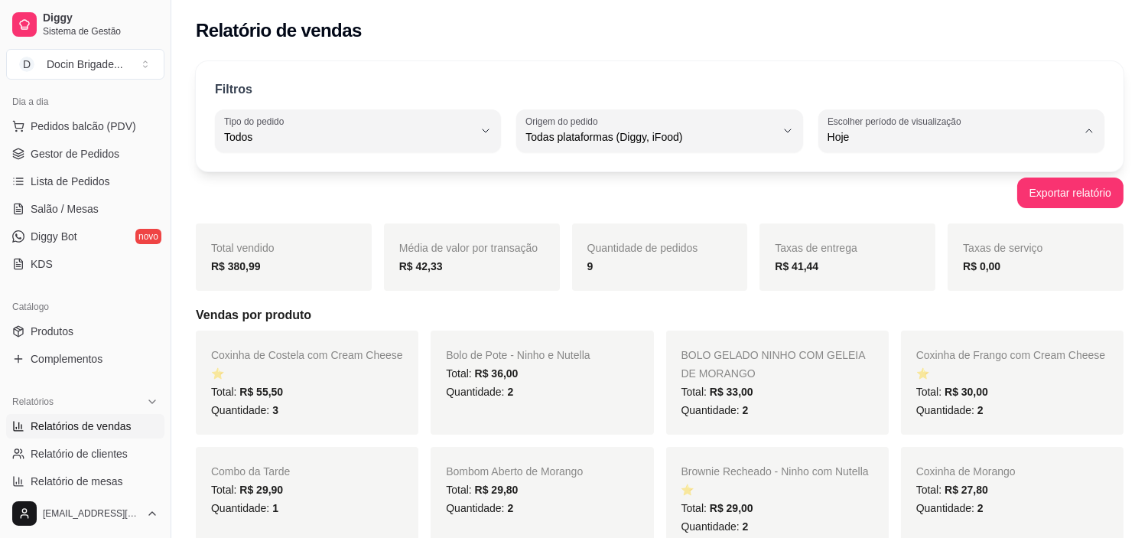
click at [881, 324] on span "Customizado" at bounding box center [954, 323] width 236 height 15
type input "-1"
select select "-1"
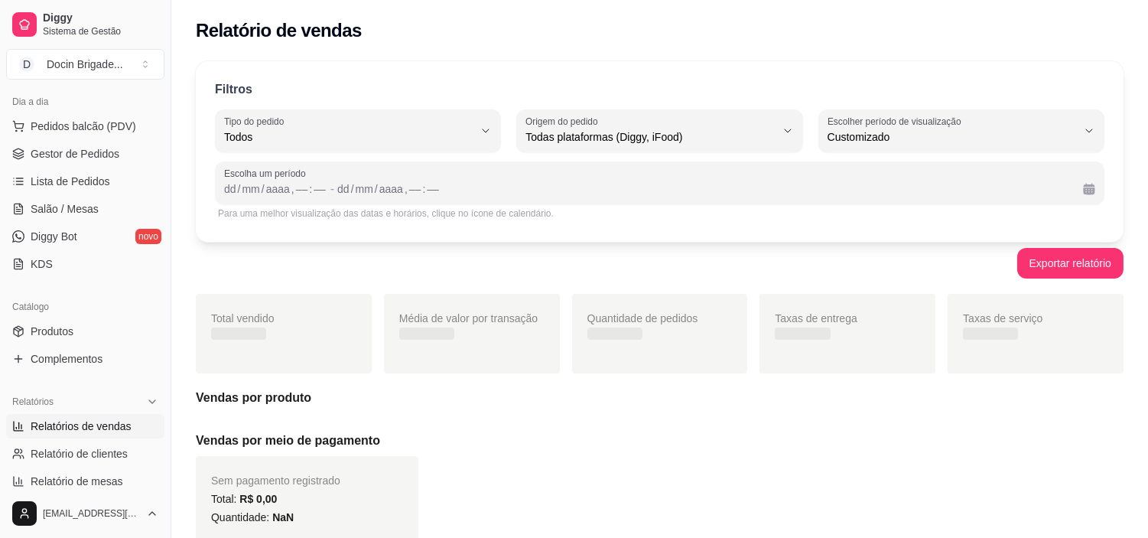
scroll to position [14, 0]
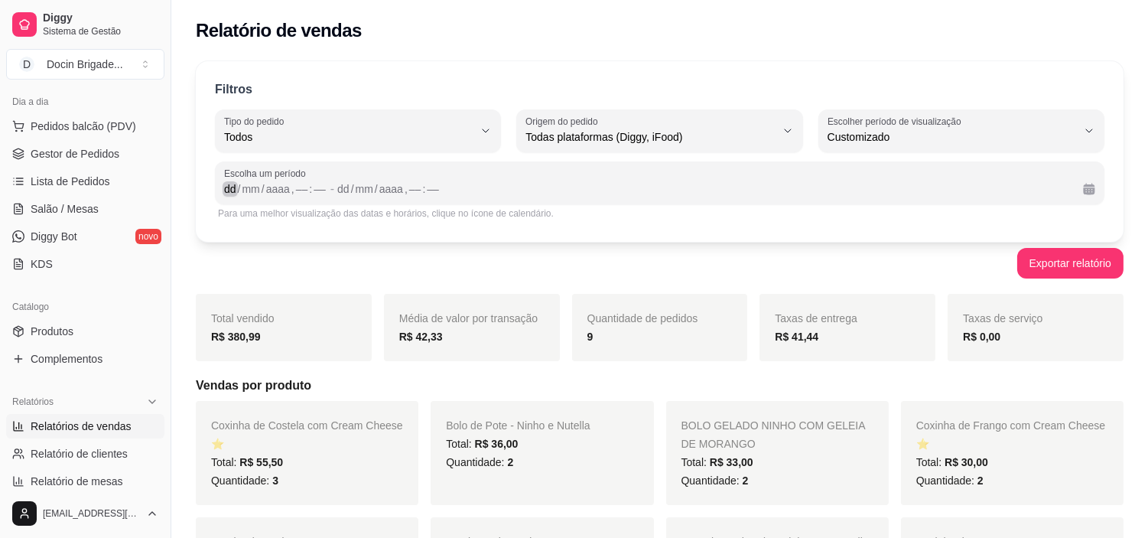
click at [233, 186] on div "dd" at bounding box center [230, 188] width 15 height 15
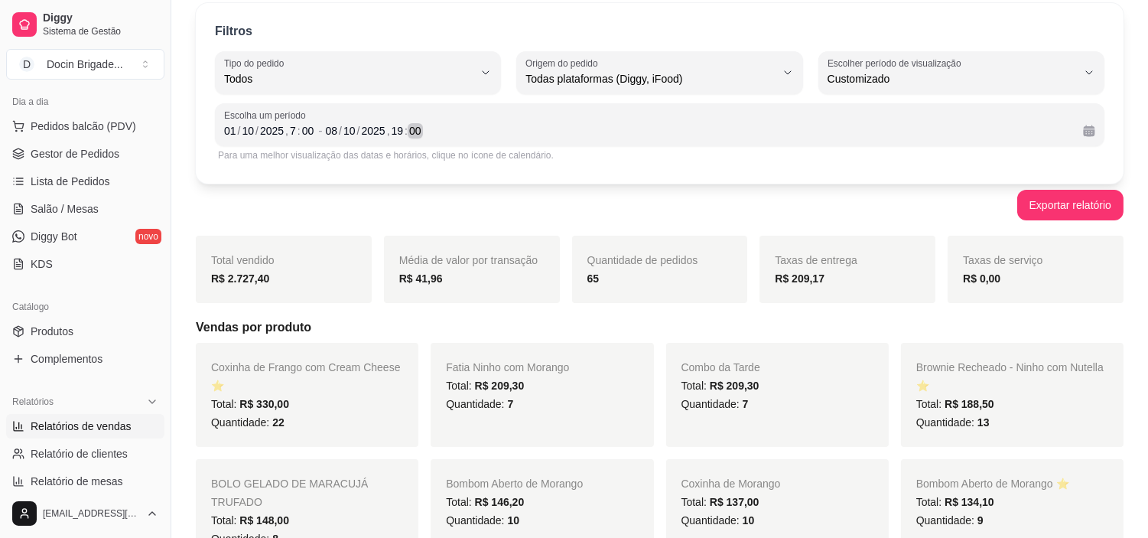
scroll to position [85, 0]
